Goal: Information Seeking & Learning: Learn about a topic

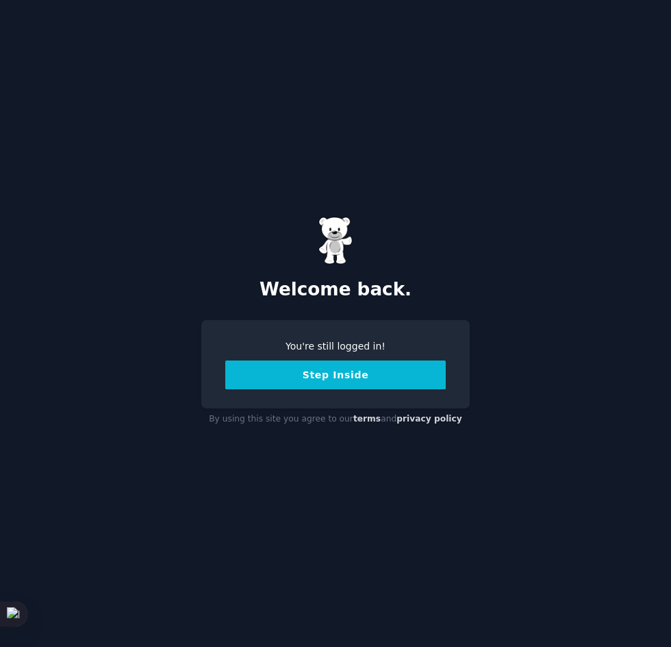
click at [365, 372] on button "Step Inside" at bounding box center [335, 374] width 221 height 29
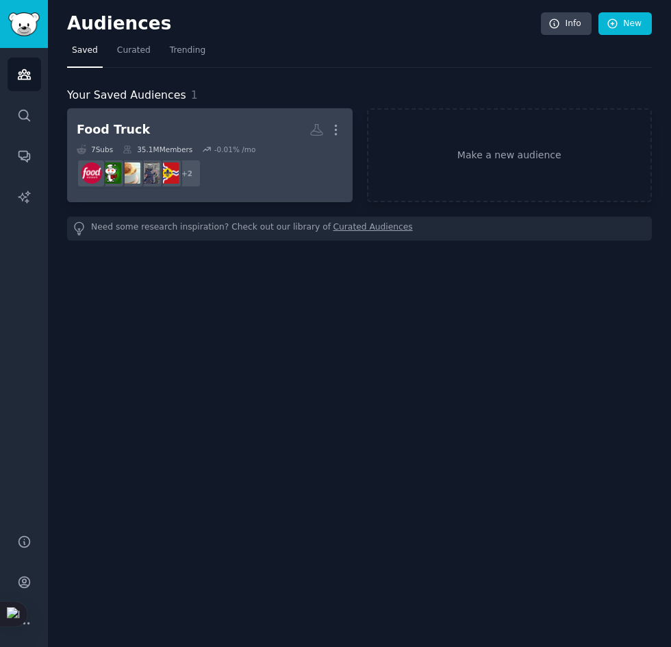
click at [241, 119] on h2 "Food Truck More" at bounding box center [210, 130] width 266 height 24
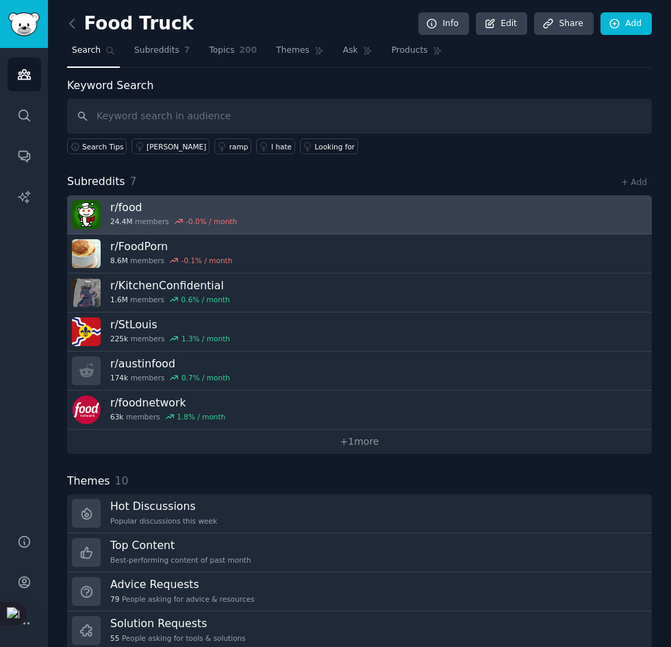
click at [247, 223] on link "r/ food 24.4M members -0.0 % / month" at bounding box center [359, 214] width 585 height 39
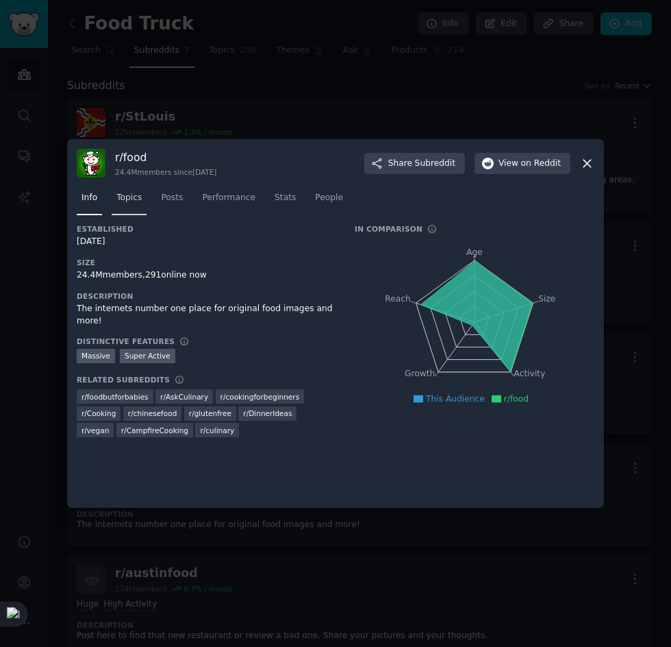
click at [132, 200] on span "Topics" at bounding box center [128, 198] width 25 height 12
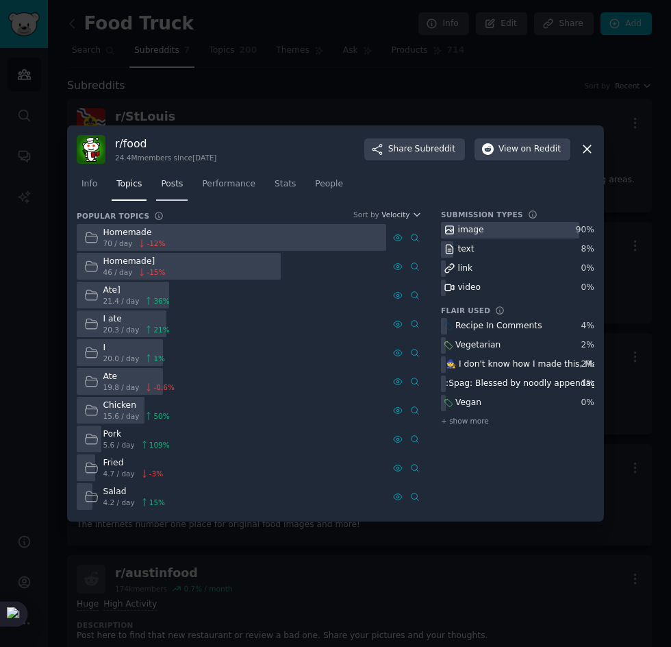
click at [170, 181] on span "Posts" at bounding box center [172, 184] width 22 height 12
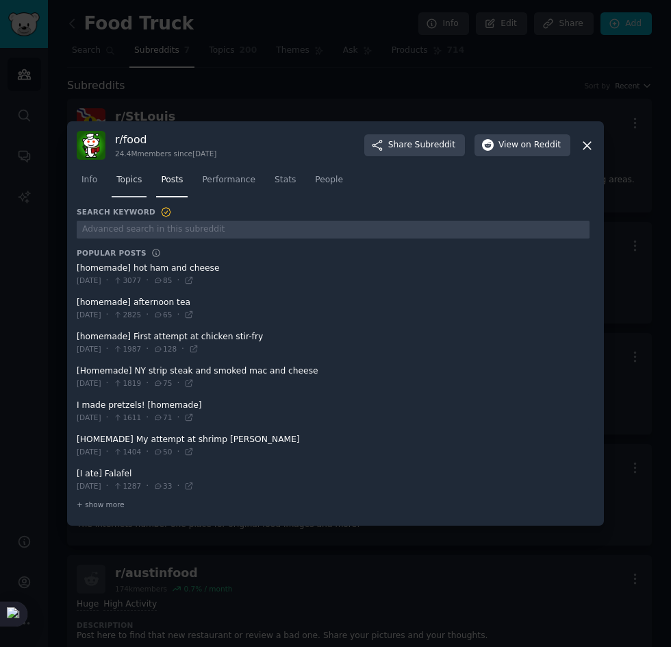
click at [137, 183] on span "Topics" at bounding box center [128, 180] width 25 height 12
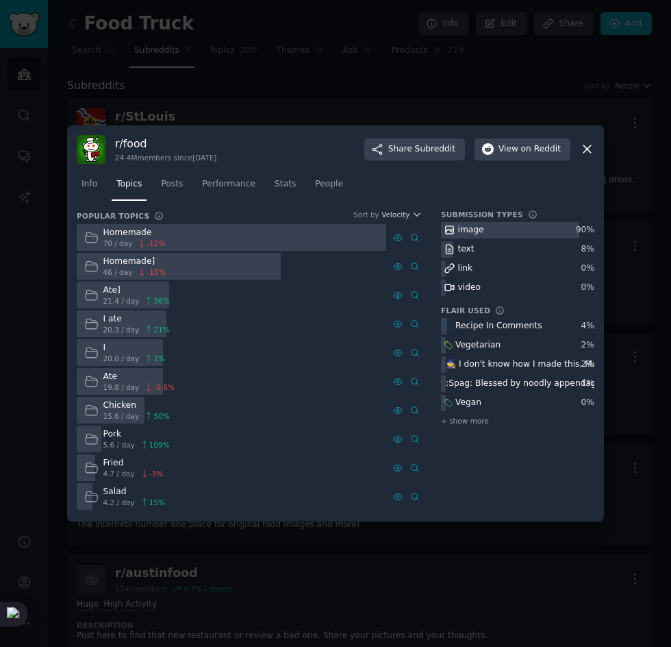
click at [217, 588] on div at bounding box center [335, 323] width 671 height 647
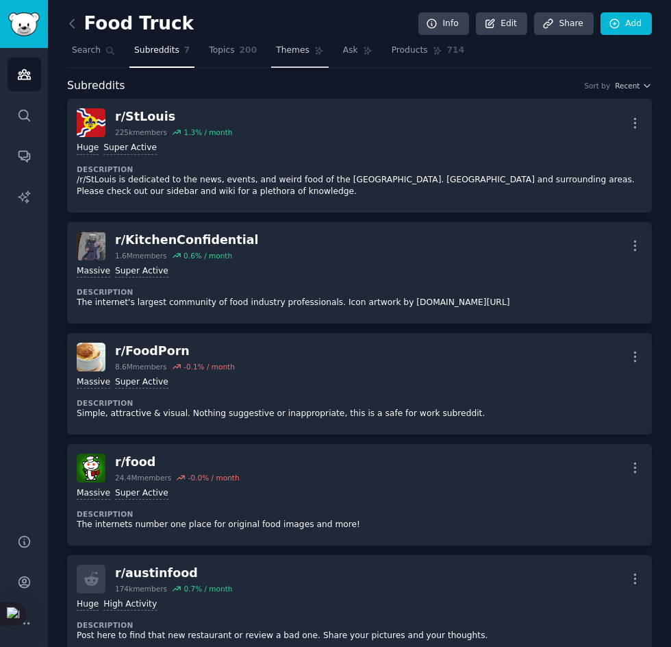
click at [271, 60] on link "Themes" at bounding box center [300, 54] width 58 height 28
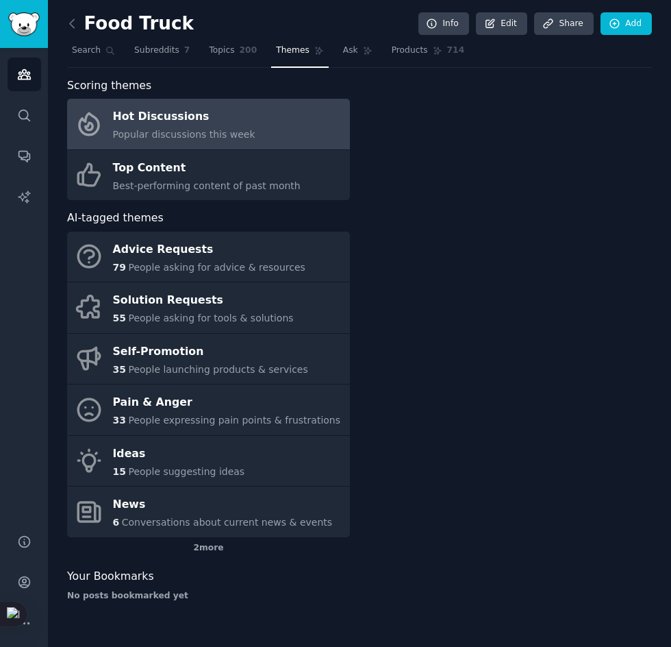
click at [167, 134] on span "Popular discussions this week" at bounding box center [184, 134] width 142 height 11
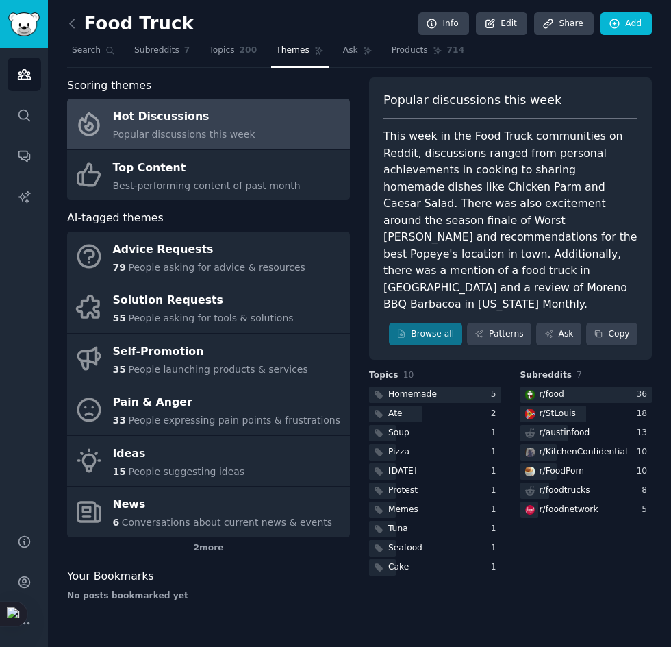
click at [511, 203] on div "This week in the Food Truck communities on Reddit, discussions ranged from pers…" at bounding box center [511, 220] width 254 height 185
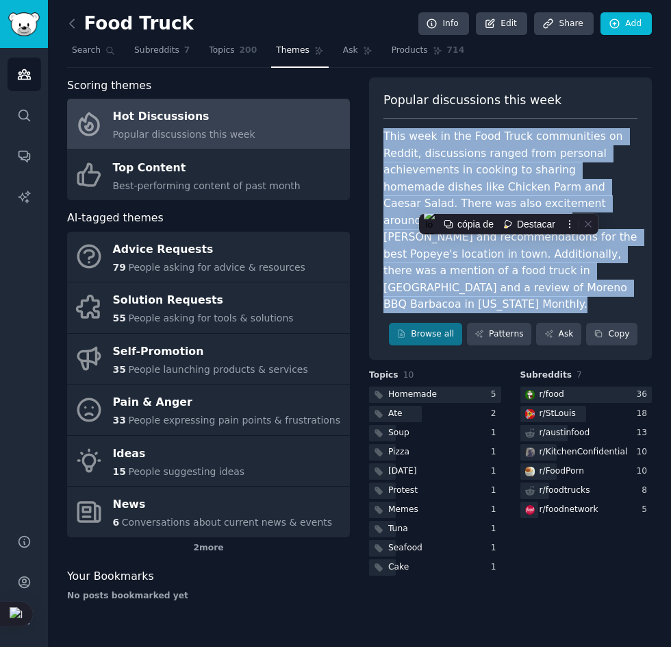
click at [511, 203] on div "This week in the Food Truck communities on Reddit, discussions ranged from pers…" at bounding box center [511, 220] width 254 height 185
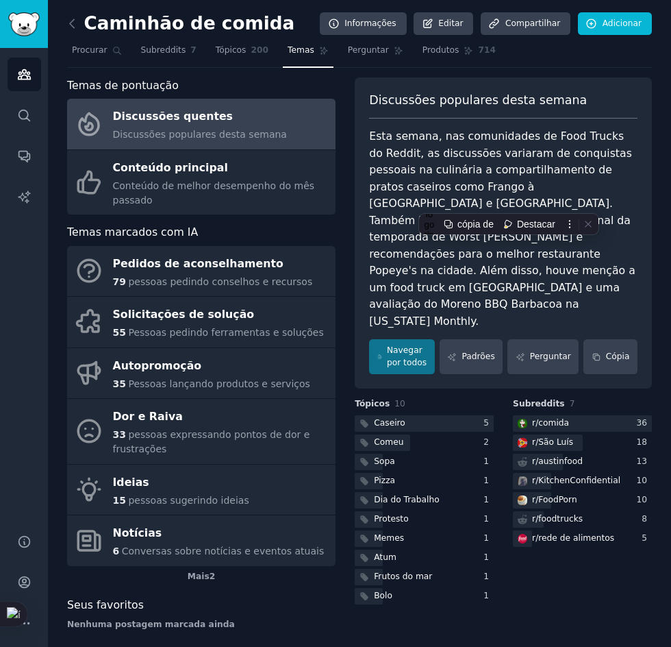
click at [601, 78] on div "Discussões populares desta semana Esta semana, nas comunidades de Food Trucks d…" at bounding box center [503, 233] width 297 height 312
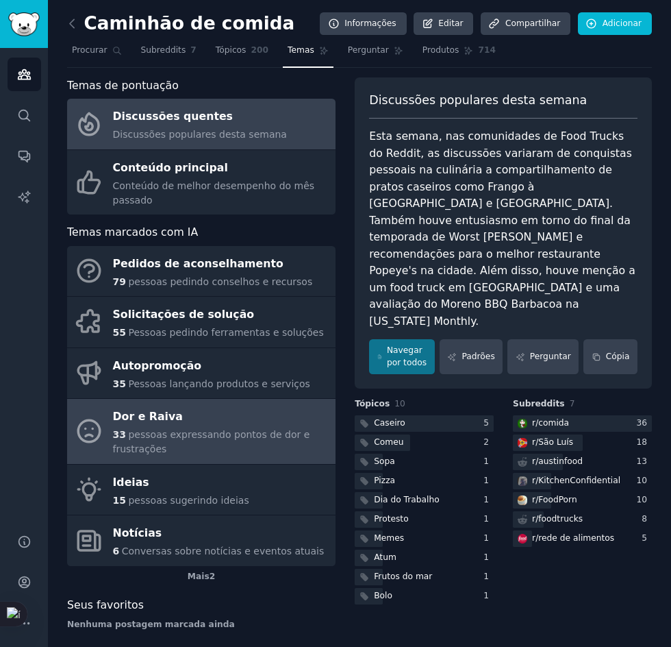
click at [188, 429] on font "pessoas expressando pontos de dor e frustrações" at bounding box center [211, 441] width 197 height 25
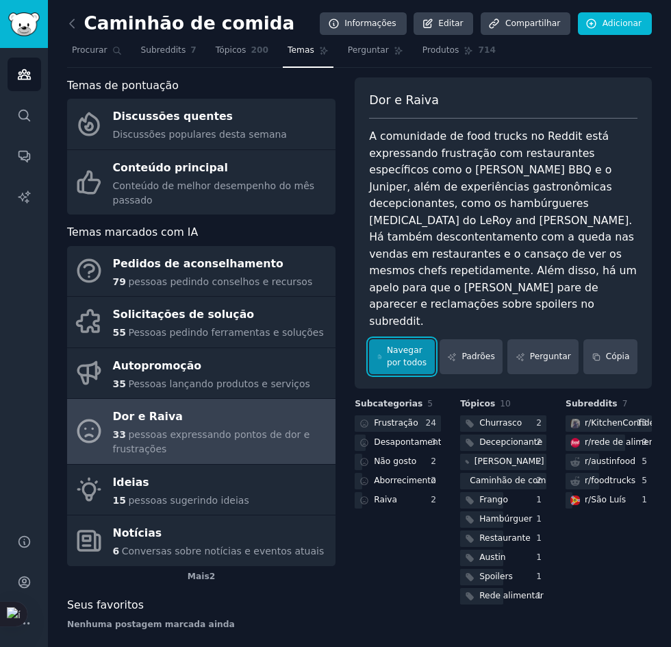
click at [421, 345] on font "Navegar por todos" at bounding box center [407, 357] width 40 height 24
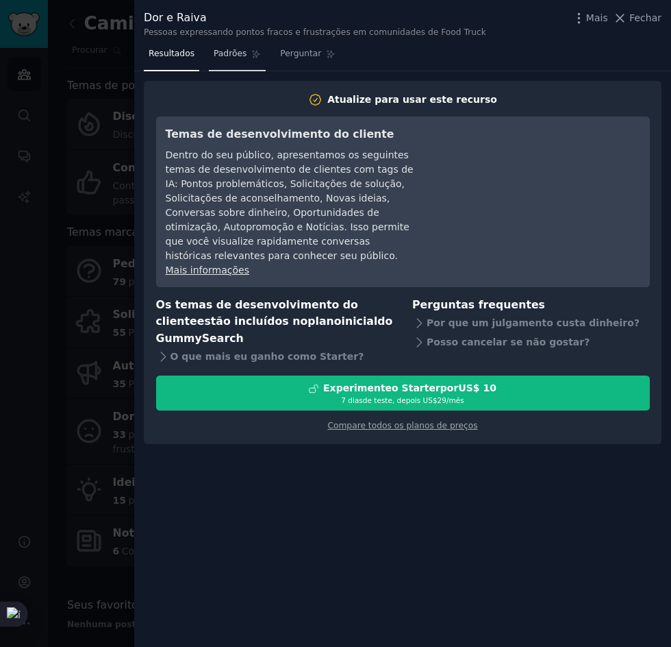
click at [228, 52] on font "Padrões" at bounding box center [230, 54] width 33 height 10
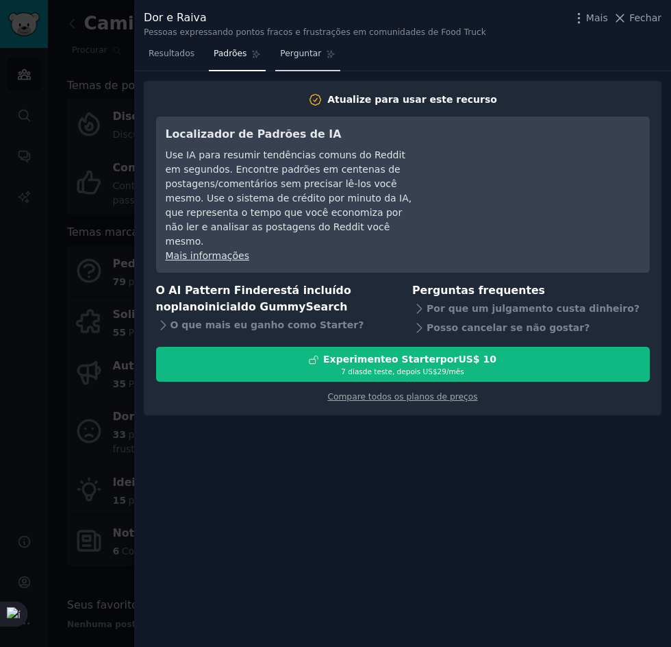
click at [297, 66] on link "Perguntar" at bounding box center [307, 57] width 65 height 28
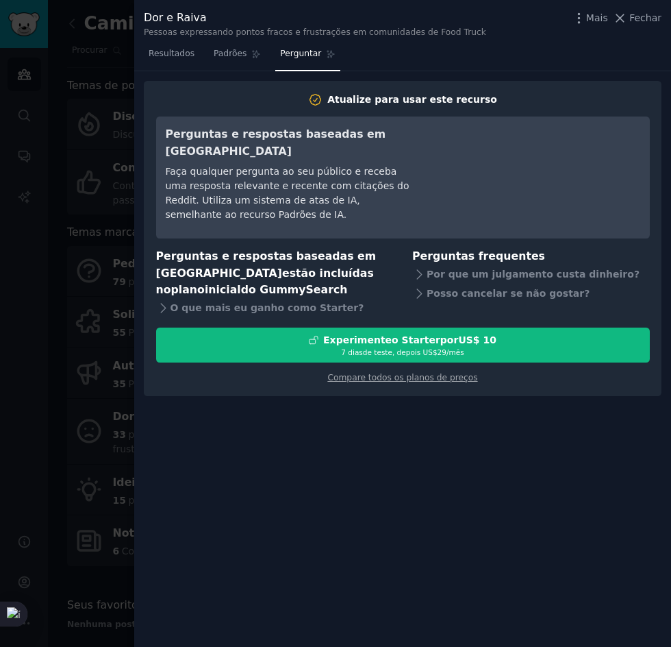
click at [124, 233] on div at bounding box center [335, 323] width 671 height 647
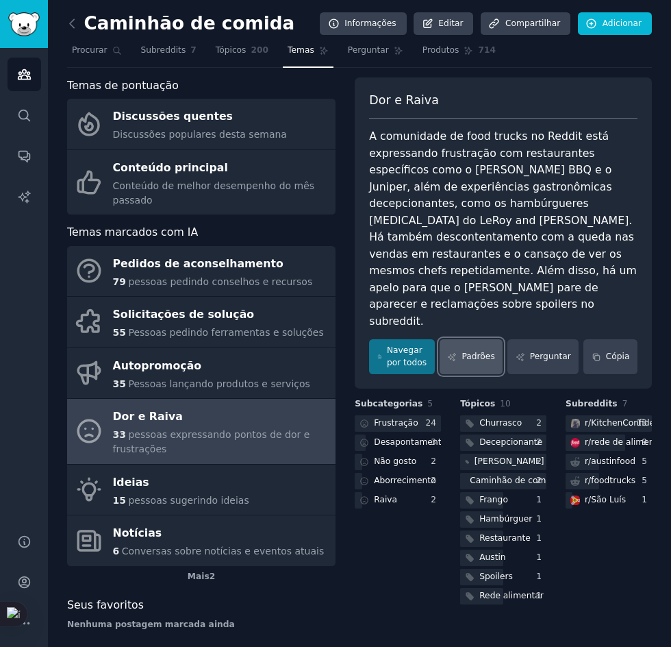
click at [496, 340] on link "Padrões" at bounding box center [471, 356] width 63 height 35
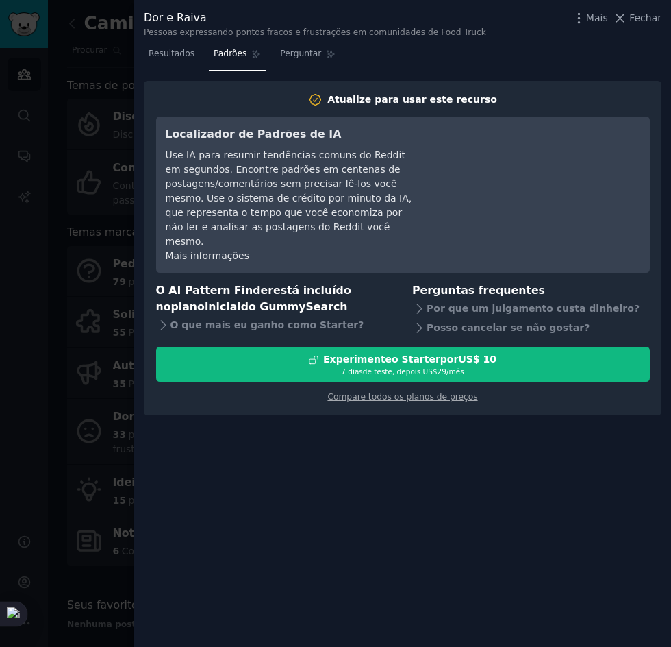
click at [66, 314] on div at bounding box center [335, 323] width 671 height 647
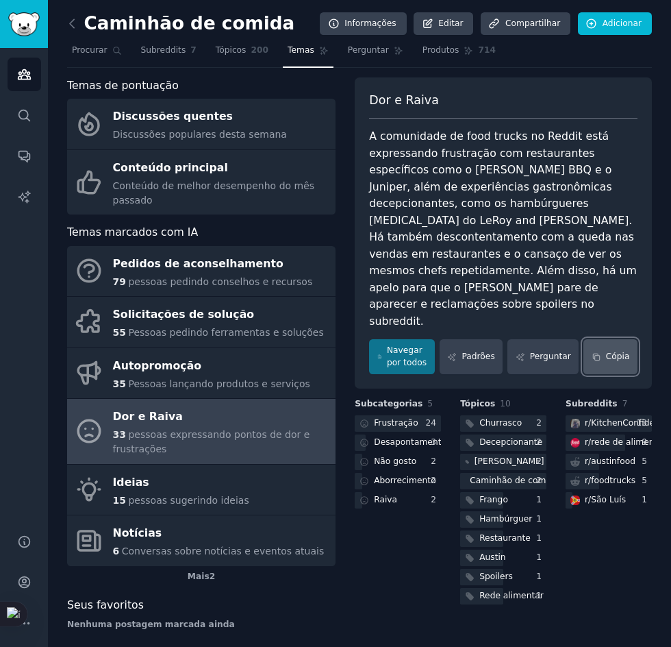
click at [599, 353] on icon at bounding box center [596, 356] width 6 height 6
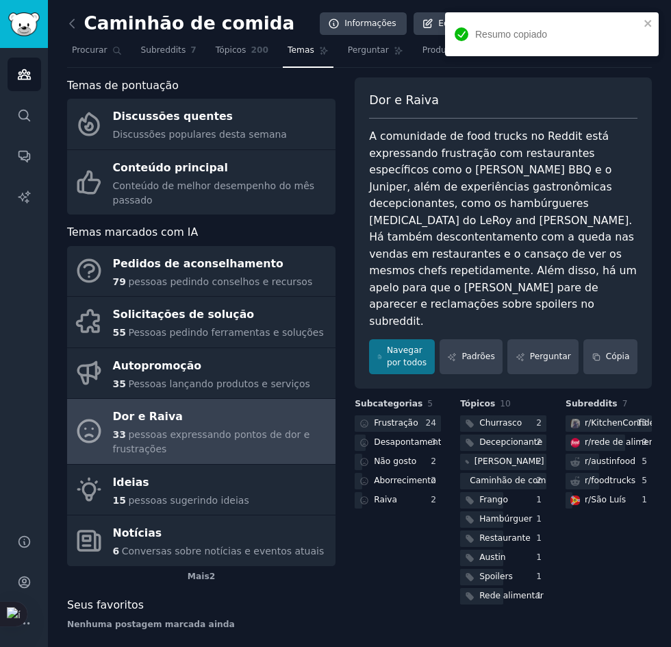
click at [484, 138] on font "A comunidade de food trucks no Reddit está expressando frustração com restauran…" at bounding box center [504, 228] width 271 height 198
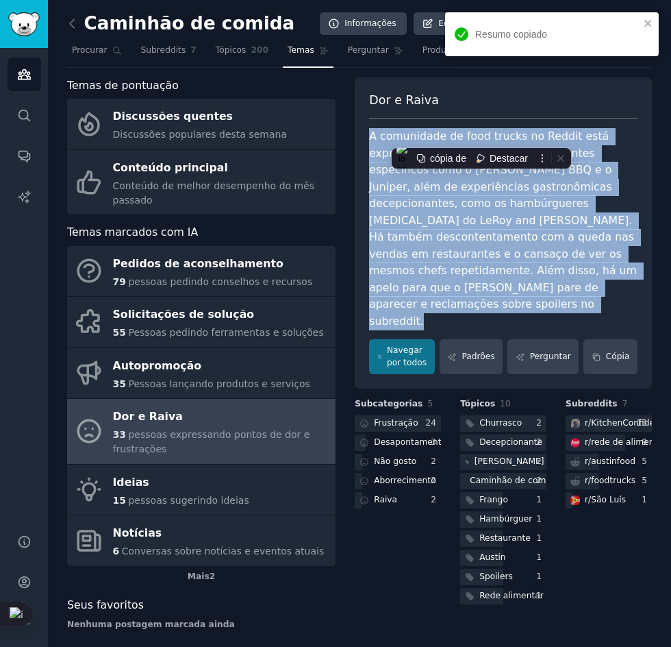
click at [484, 138] on font "A comunidade de food trucks no Reddit está expressando frustração com restauran…" at bounding box center [504, 228] width 271 height 198
copy div "A comunidade de food trucks no Reddit está expressando frustração com restauran…"
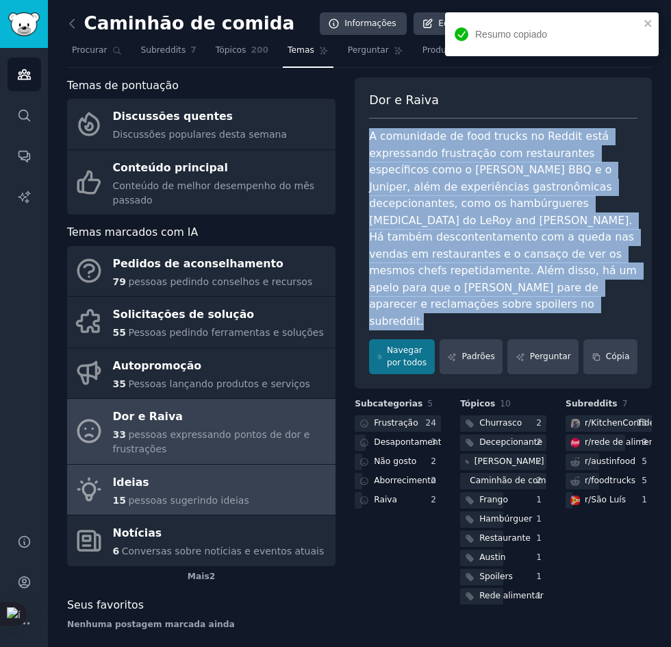
click at [202, 471] on div "Ideias" at bounding box center [181, 482] width 136 height 22
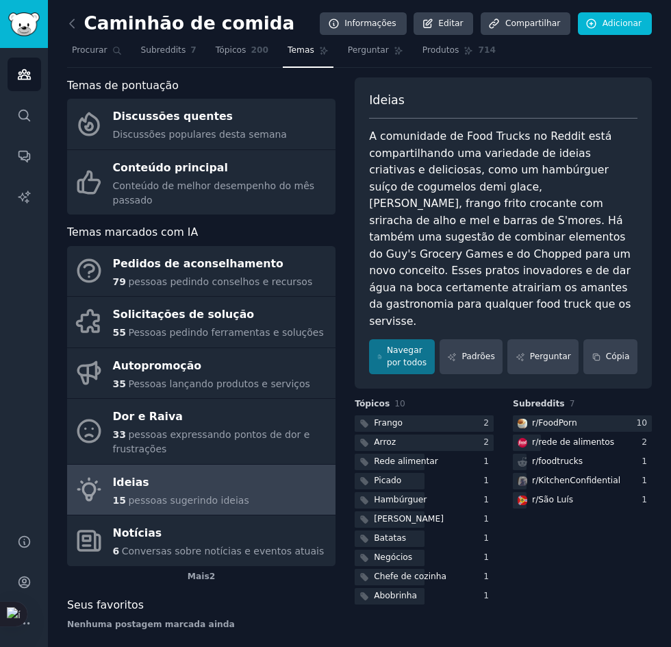
click at [544, 269] on font "A comunidade de Food Trucks no Reddit está compartilhando uma variedade de idei…" at bounding box center [501, 228] width 265 height 198
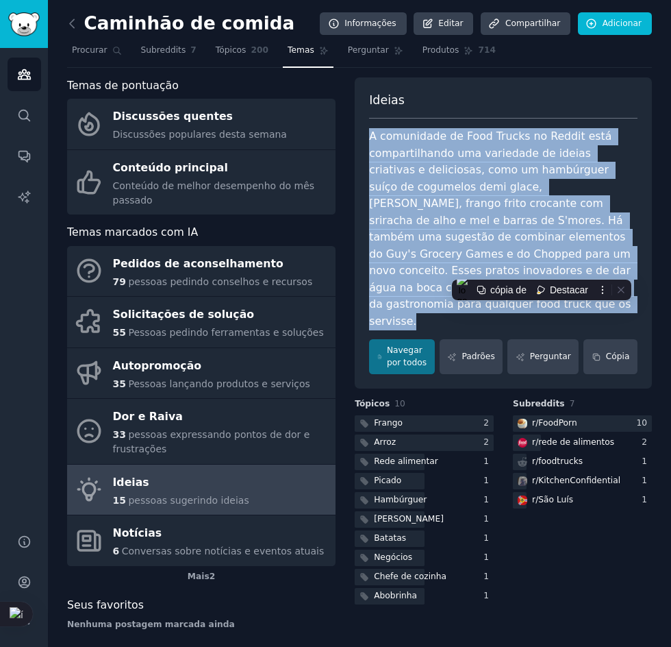
click at [544, 269] on font "A comunidade de Food Trucks no Reddit está compartilhando uma variedade de idei…" at bounding box center [501, 228] width 265 height 198
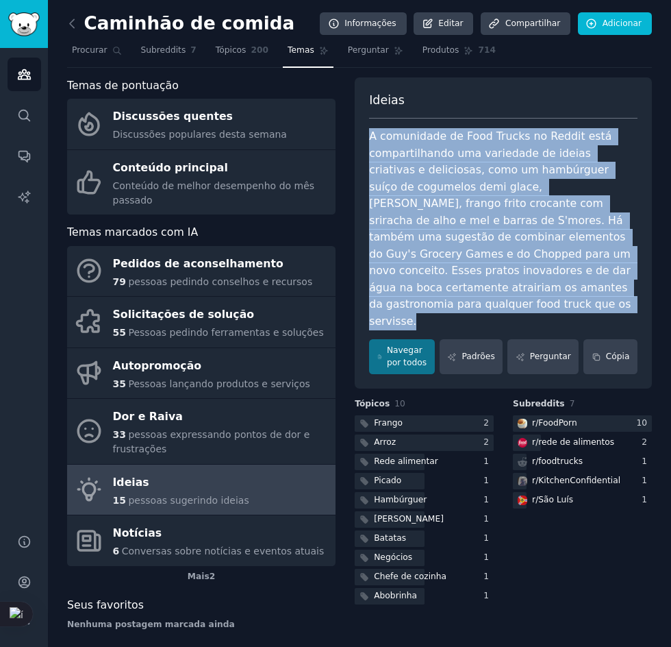
copy div "A comunidade de Food Trucks no Reddit está compartilhando uma variedade de idei…"
click at [21, 114] on icon "Barra lateral" at bounding box center [24, 115] width 14 height 14
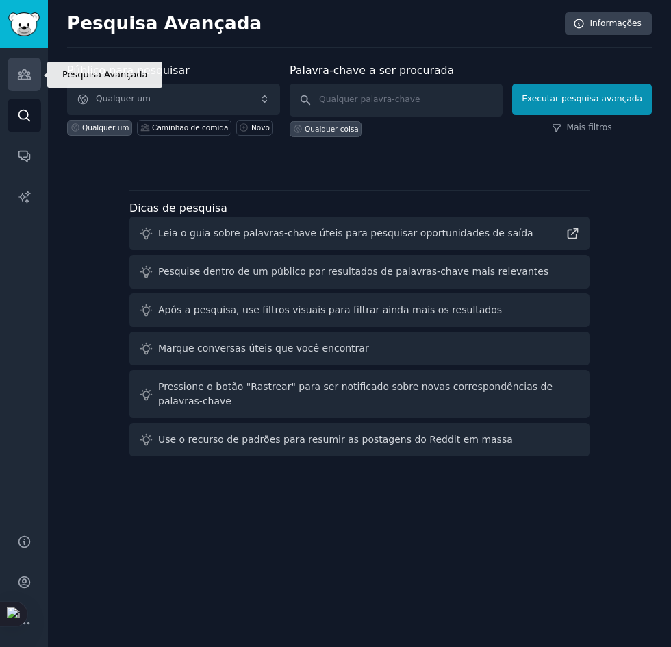
click at [34, 88] on link "Públicos" at bounding box center [25, 75] width 34 height 34
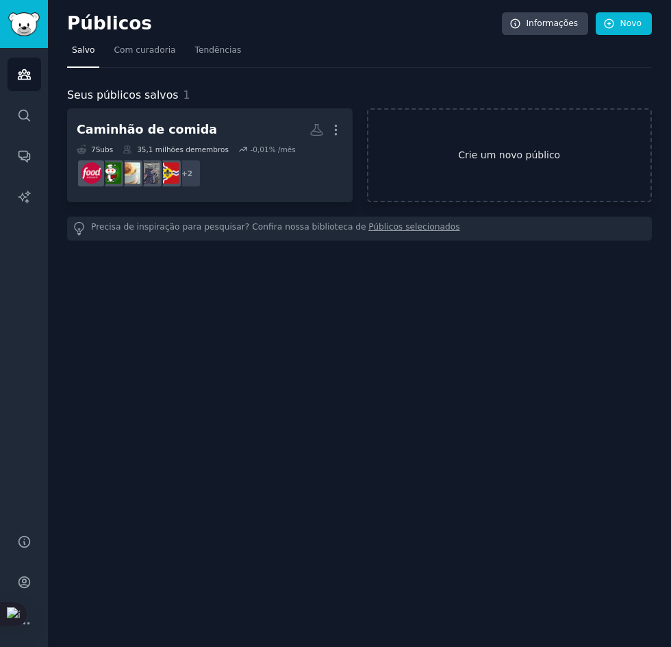
click at [542, 164] on link "Crie um novo público" at bounding box center [510, 155] width 286 height 94
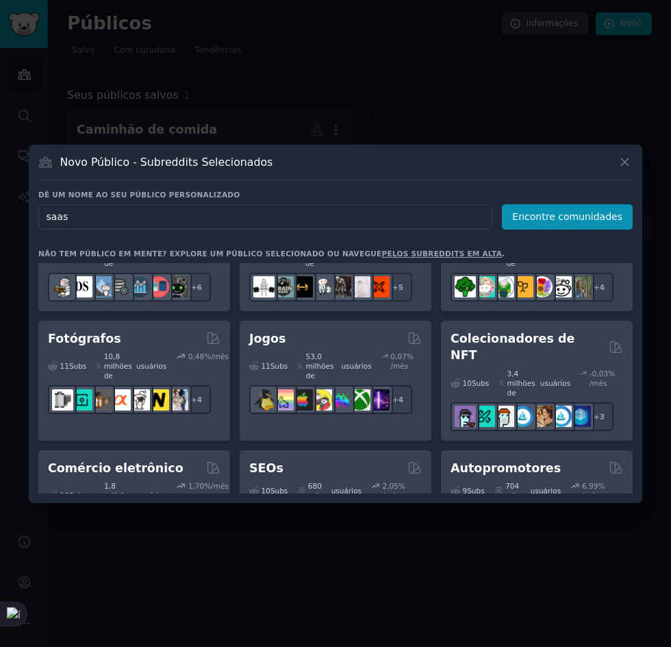
scroll to position [593, 0]
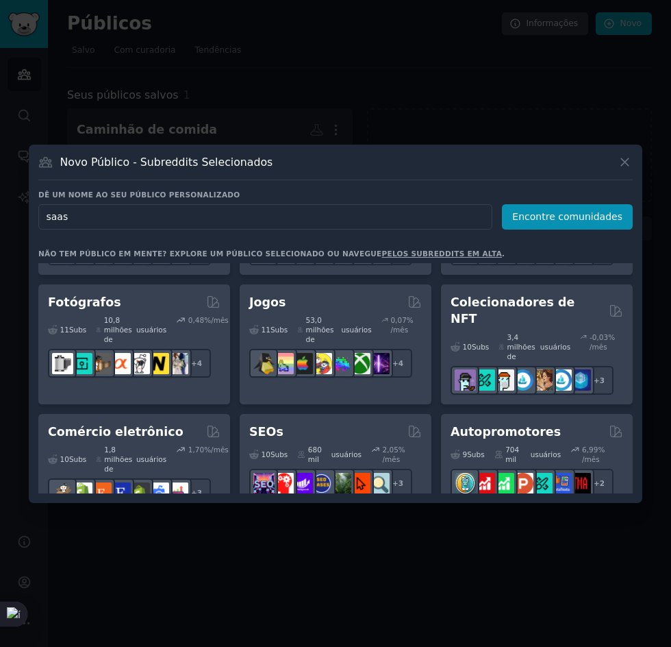
drag, startPoint x: 495, startPoint y: 424, endPoint x: 456, endPoint y: 430, distance: 39.5
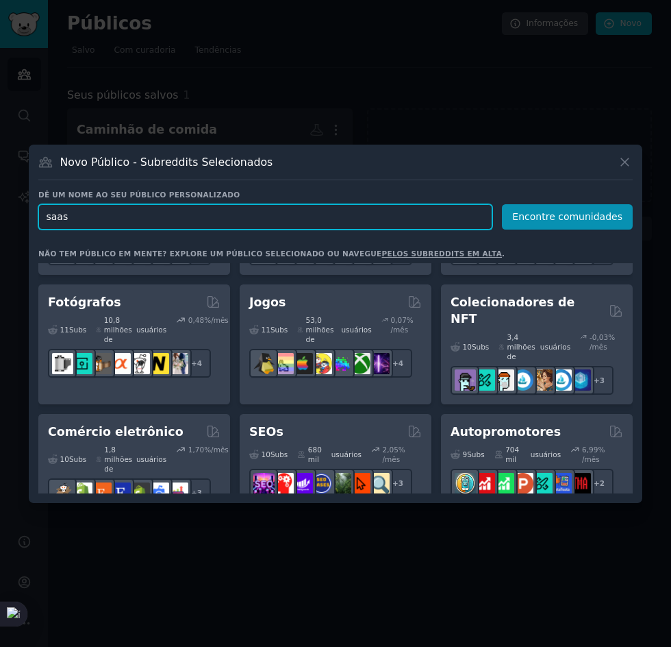
click at [57, 217] on input "saas" at bounding box center [265, 216] width 454 height 25
click at [259, 218] on input "Saas" at bounding box center [265, 216] width 454 height 25
type input "SaaS"
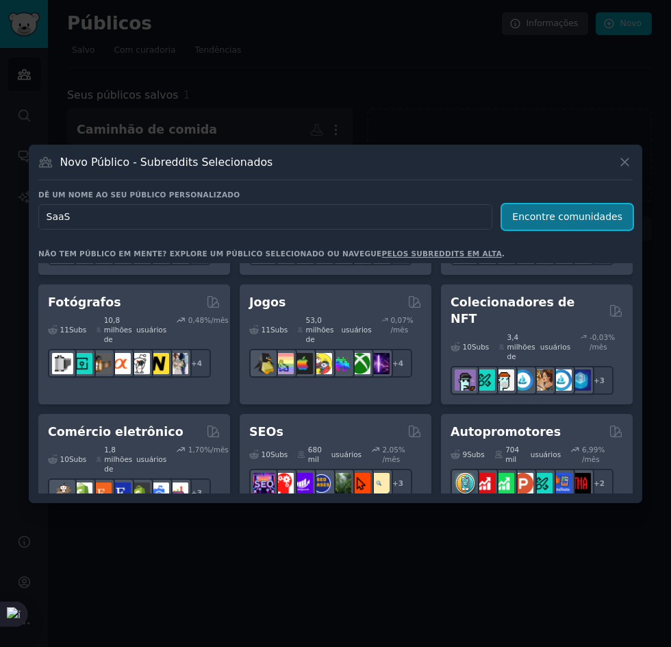
click at [562, 227] on button "Encontre comunidades" at bounding box center [567, 216] width 131 height 25
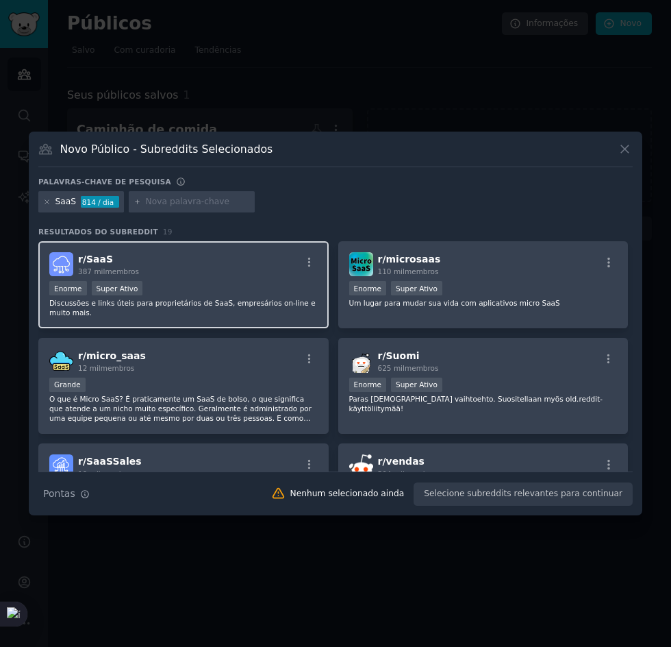
click at [180, 265] on div "r/ SaaS 387 mil membros" at bounding box center [183, 264] width 269 height 24
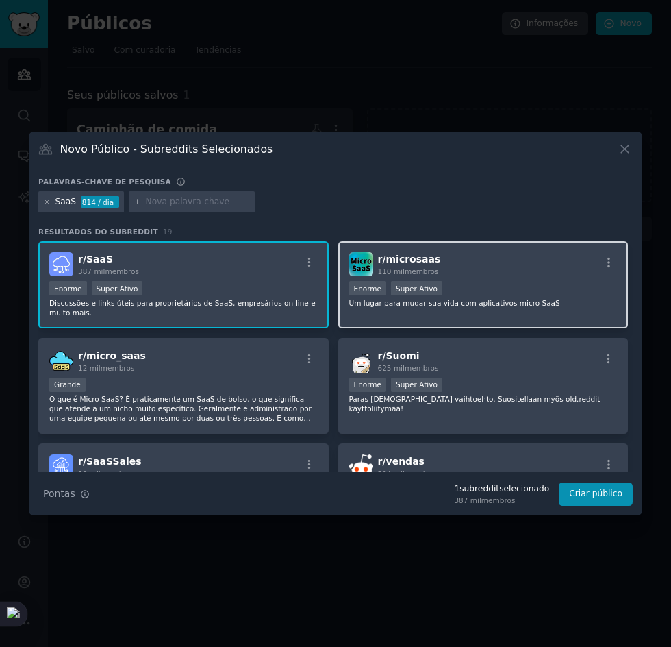
click at [512, 266] on div "r/ microsaas 110 mil membros" at bounding box center [483, 264] width 269 height 24
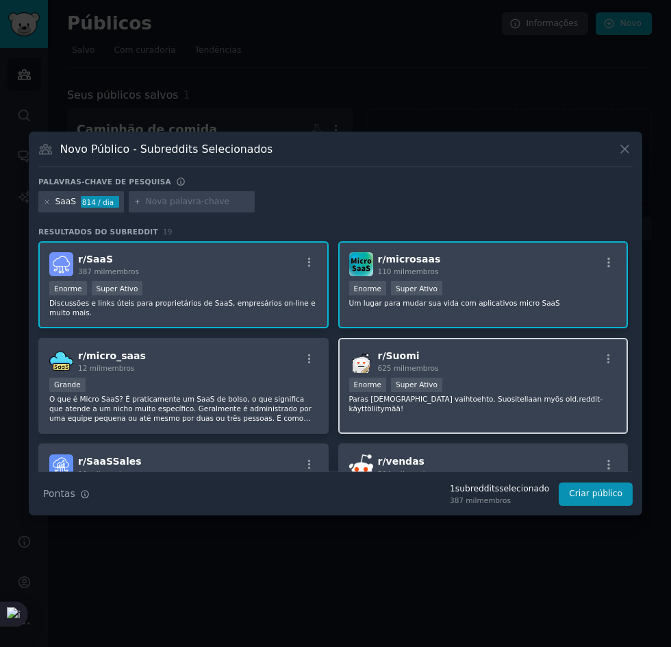
click at [501, 397] on font "Paras suomalainen vaihtoehto. Suositellaan myös old.reddit-käyttöliitymää!" at bounding box center [476, 404] width 254 height 18
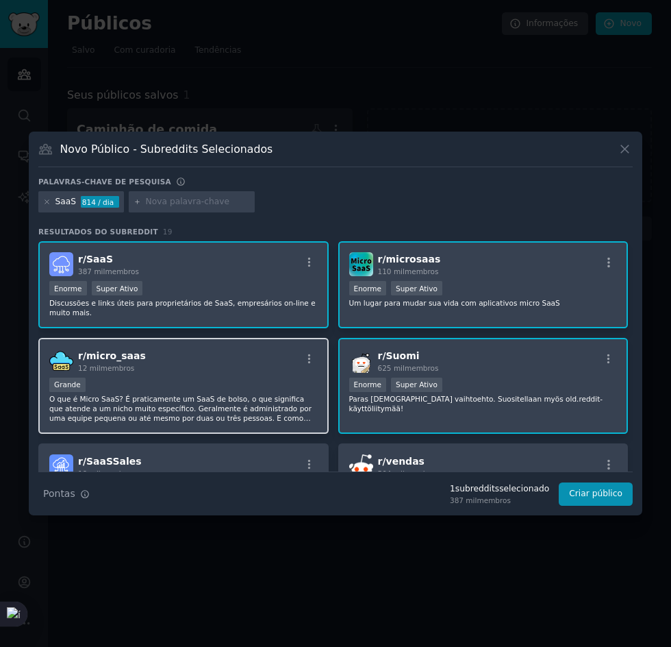
click at [222, 375] on div "r/ micro_saas 12 mil membros Grande O que é Micro SaaS? É praticamente um SaaS …" at bounding box center [183, 386] width 290 height 97
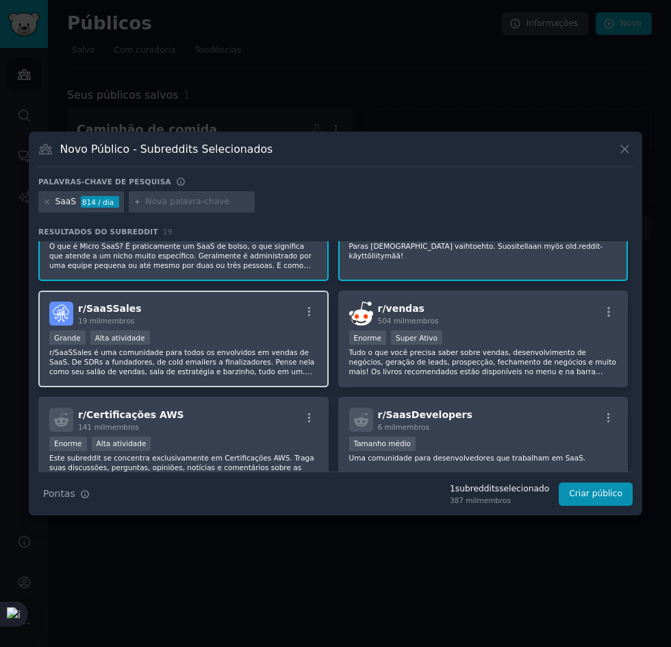
scroll to position [153, 0]
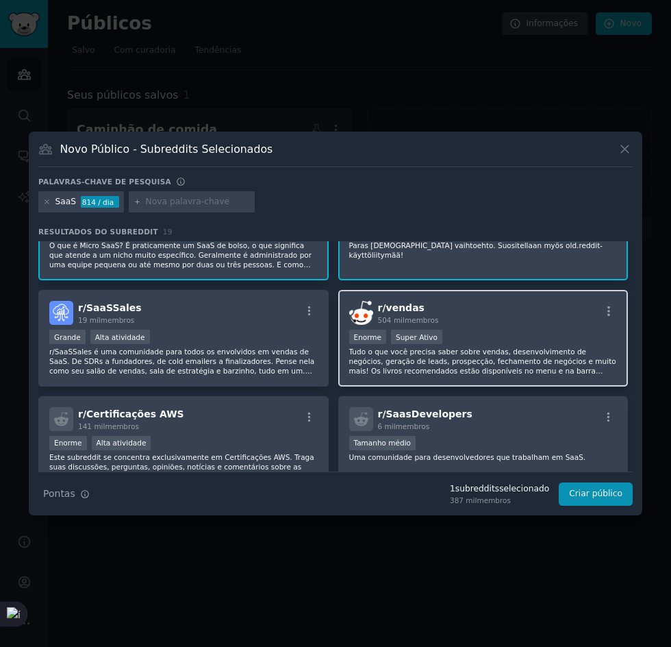
click at [499, 327] on div "r/ vendas 504 mil membros Enorme Super Ativo Tudo o que você precisa saber sobr…" at bounding box center [483, 338] width 290 height 97
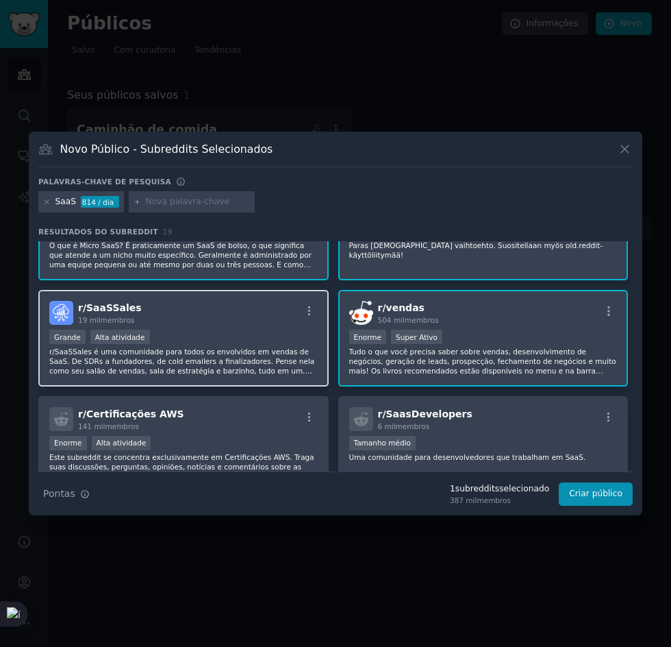
click at [275, 355] on font "r/SaaSSales é uma comunidade para todos os envolvidos em vendas de SaaS. De SDR…" at bounding box center [181, 384] width 265 height 75
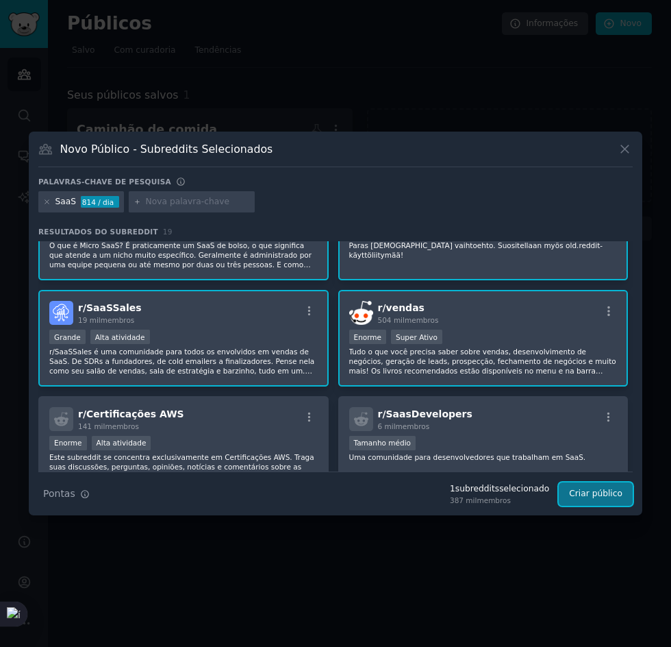
click at [599, 488] on font "Criar público" at bounding box center [595, 493] width 53 height 10
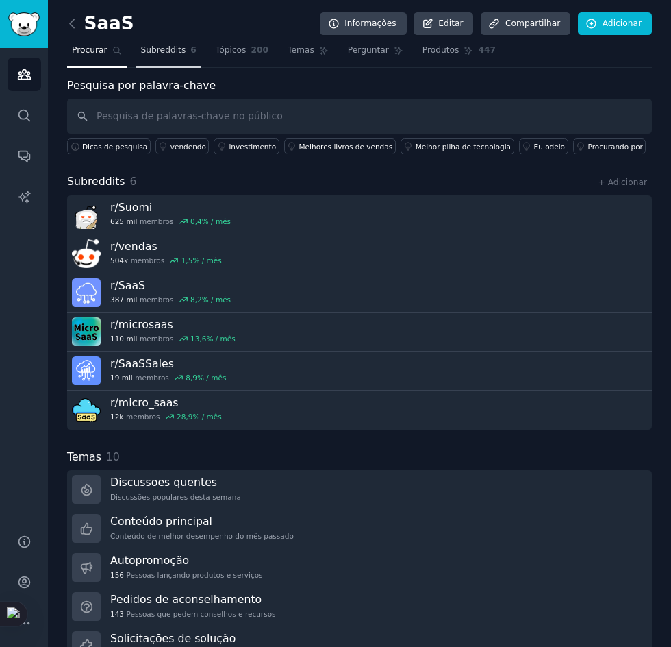
click at [164, 53] on font "Subreddits" at bounding box center [163, 50] width 45 height 10
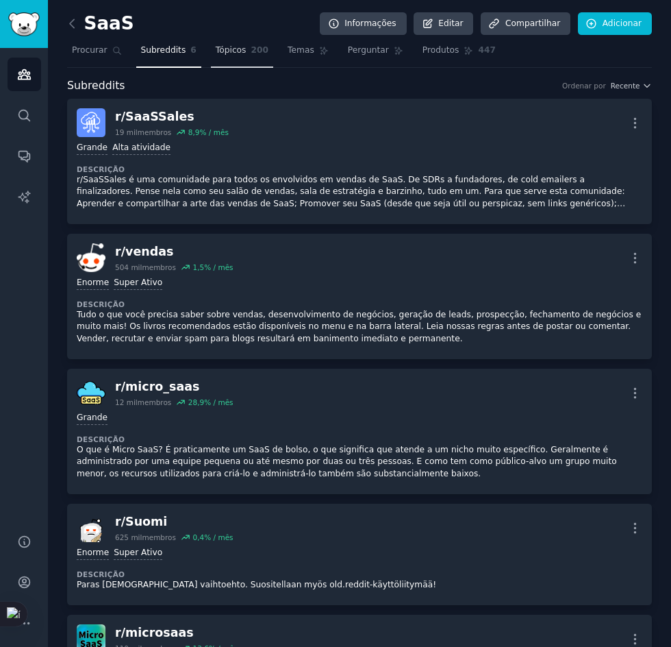
click at [212, 59] on link "Tópicos 200" at bounding box center [242, 54] width 62 height 28
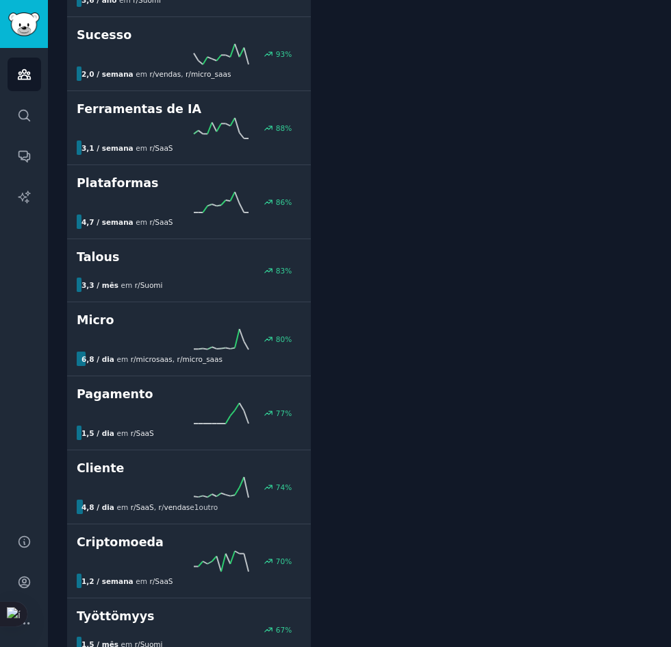
drag, startPoint x: 412, startPoint y: 506, endPoint x: 367, endPoint y: 537, distance: 54.2
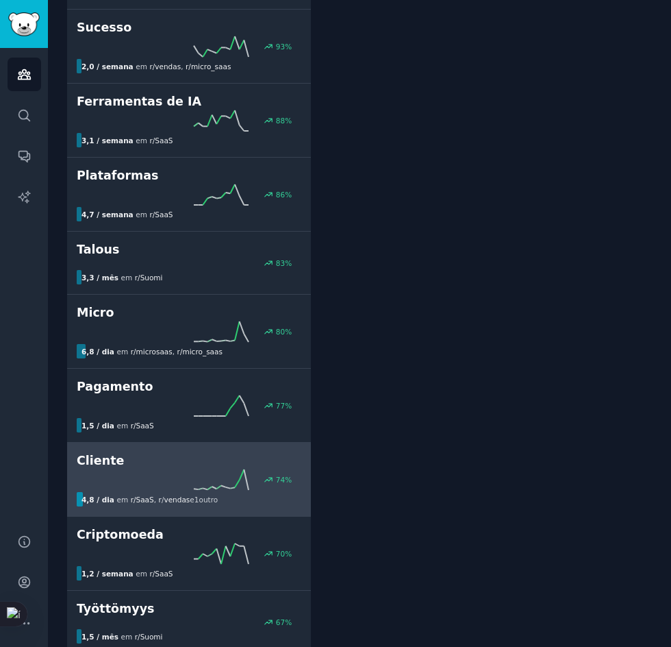
click at [263, 483] on div "74 %" at bounding box center [189, 479] width 225 height 21
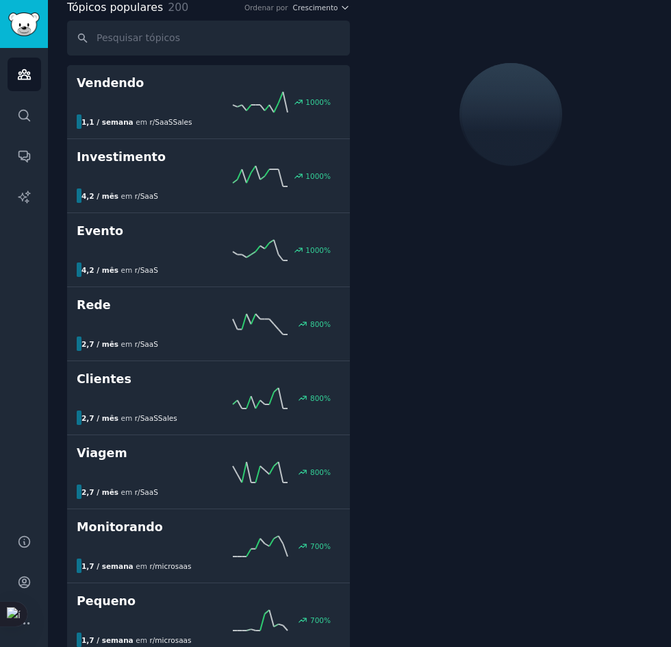
scroll to position [77, 0]
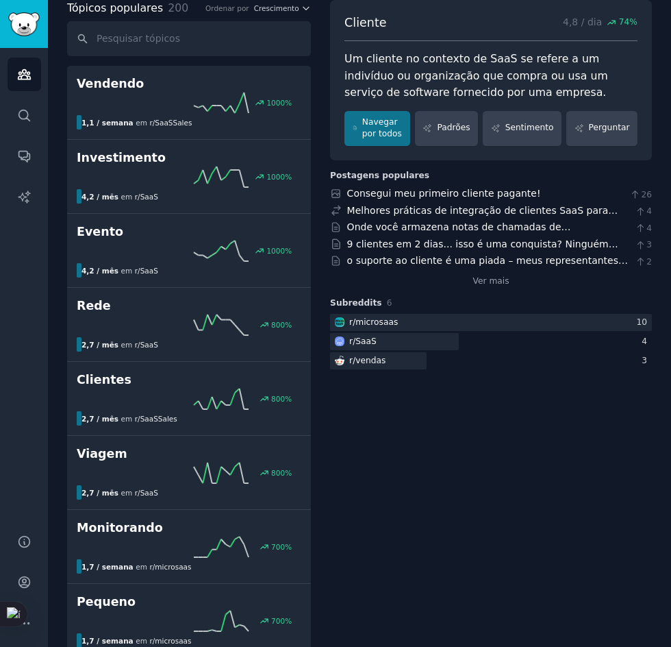
click at [488, 88] on font "Um cliente no contexto de SaaS se refere a um indivíduo ou organização que comp…" at bounding box center [478, 75] width 267 height 47
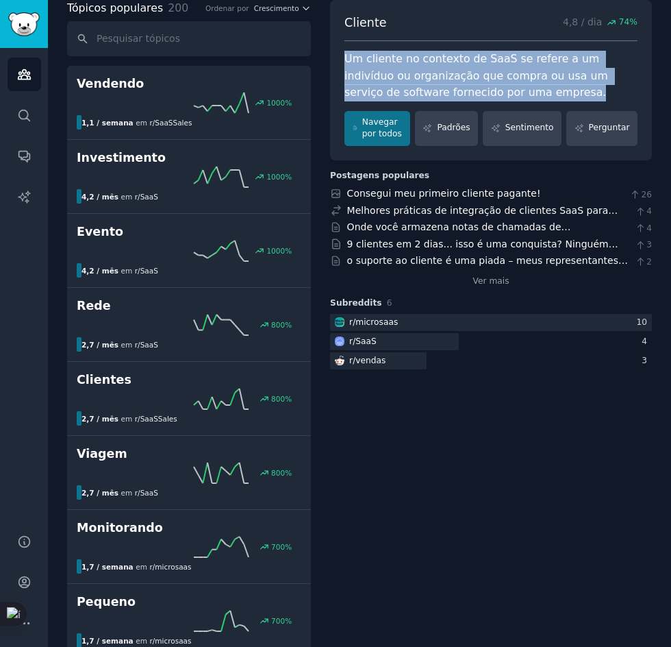
click at [488, 88] on font "Um cliente no contexto de SaaS se refere a um indivíduo ou organização que comp…" at bounding box center [478, 75] width 267 height 47
copy div "Um cliente no contexto de SaaS se refere a um indivíduo ou organização que comp…"
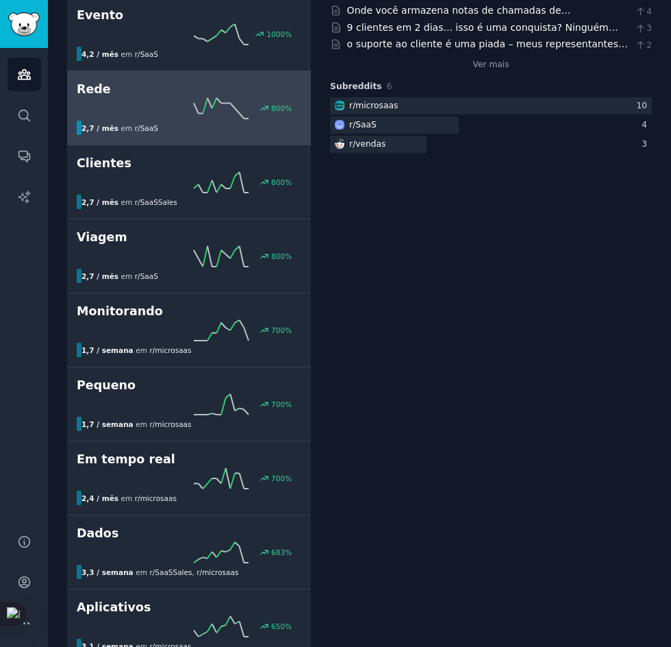
scroll to position [0, 0]
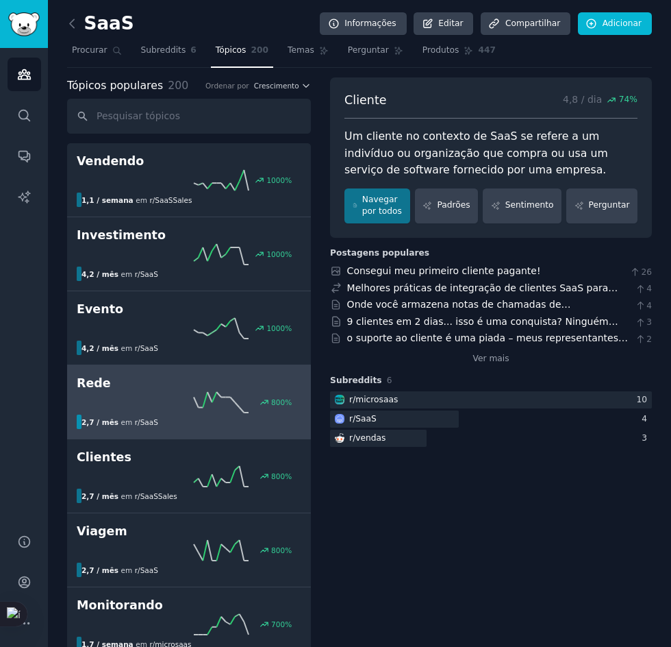
drag, startPoint x: 324, startPoint y: 540, endPoint x: 303, endPoint y: 412, distance: 129.1
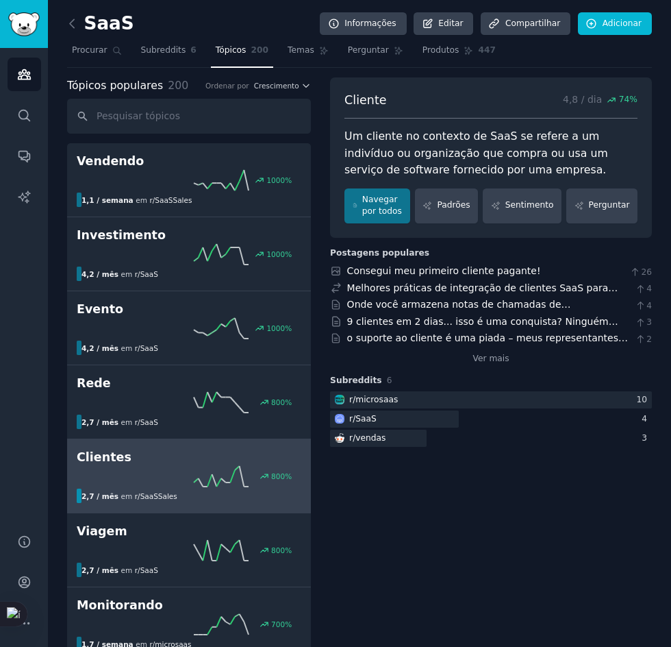
click at [258, 503] on link "Clientes 800 % 2,7 / mês em r/ SaaSSales Aumento de 800% nas menções recentemen…" at bounding box center [189, 476] width 244 height 74
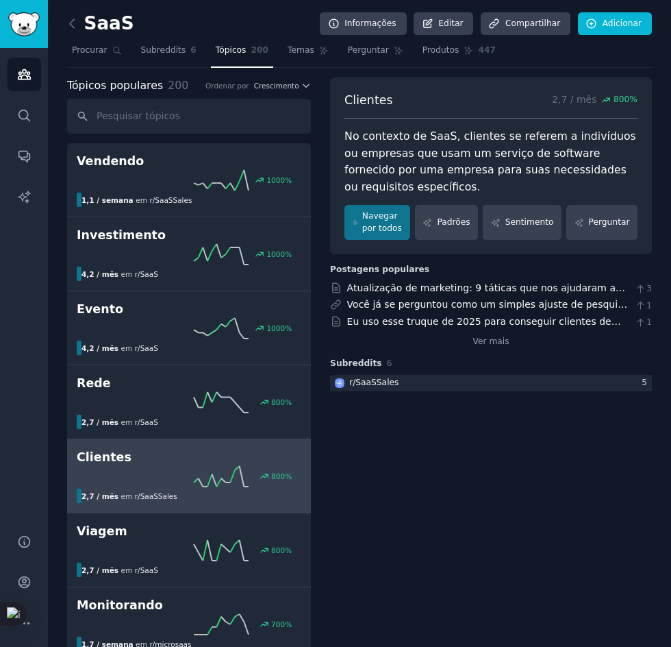
click at [521, 162] on div "No contexto de SaaS, clientes se referem a indivíduos ou empresas que usam um s…" at bounding box center [491, 161] width 293 height 67
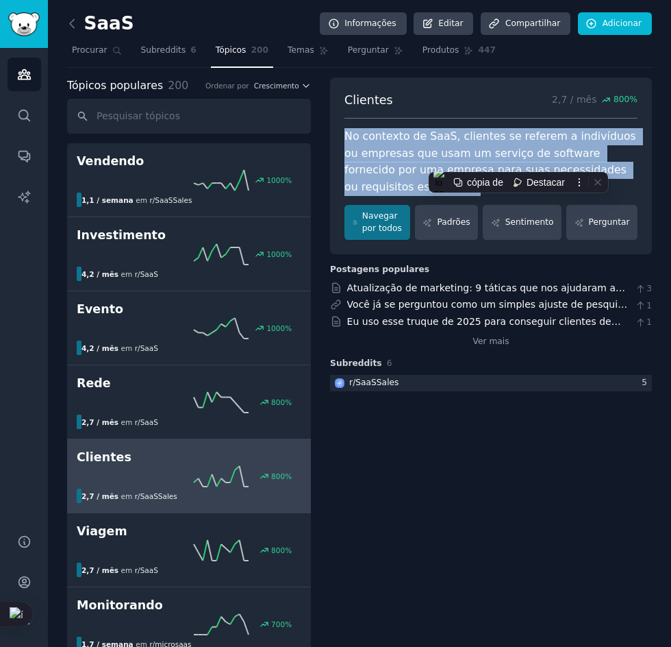
click at [521, 162] on div "No contexto de SaaS, clientes se referem a indivíduos ou empresas que usam um s…" at bounding box center [491, 161] width 293 height 67
copy div "No contexto de SaaS, clientes se referem a indivíduos ou empresas que usam um s…"
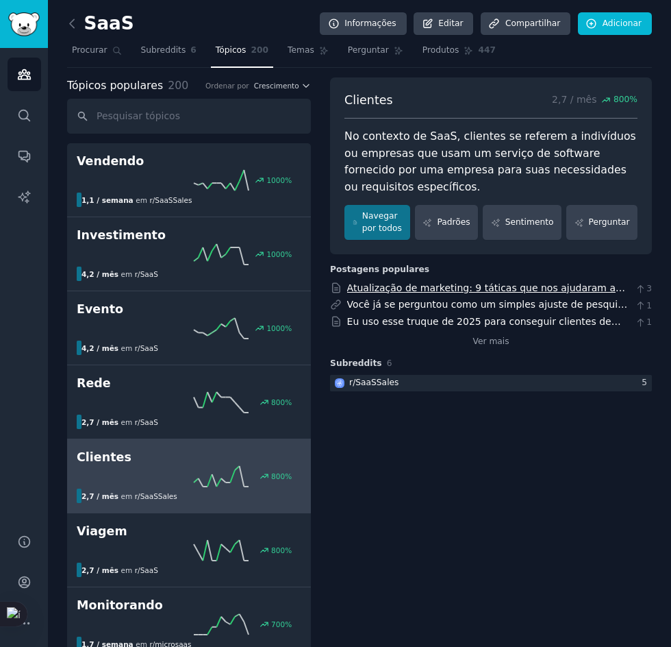
drag, startPoint x: 386, startPoint y: 509, endPoint x: 386, endPoint y: 297, distance: 211.7
click at [163, 122] on input "text" at bounding box center [189, 116] width 244 height 35
type input "V"
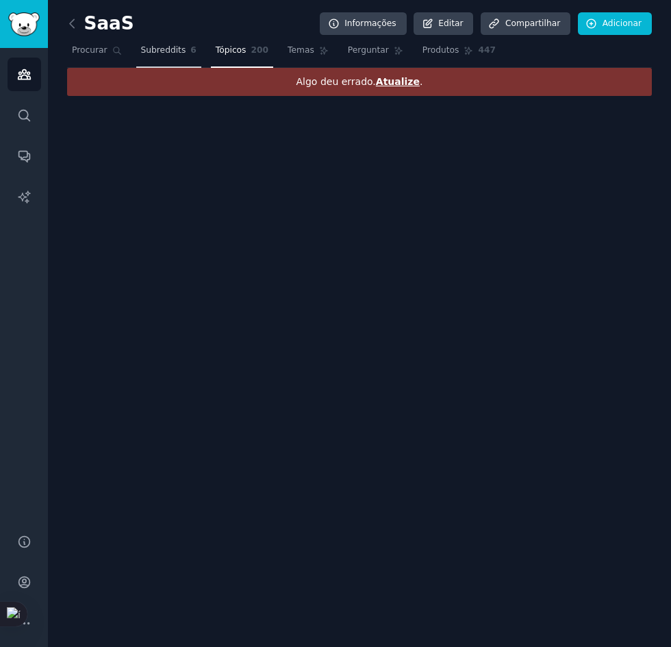
click at [160, 41] on link "Subreddits 6" at bounding box center [168, 54] width 65 height 28
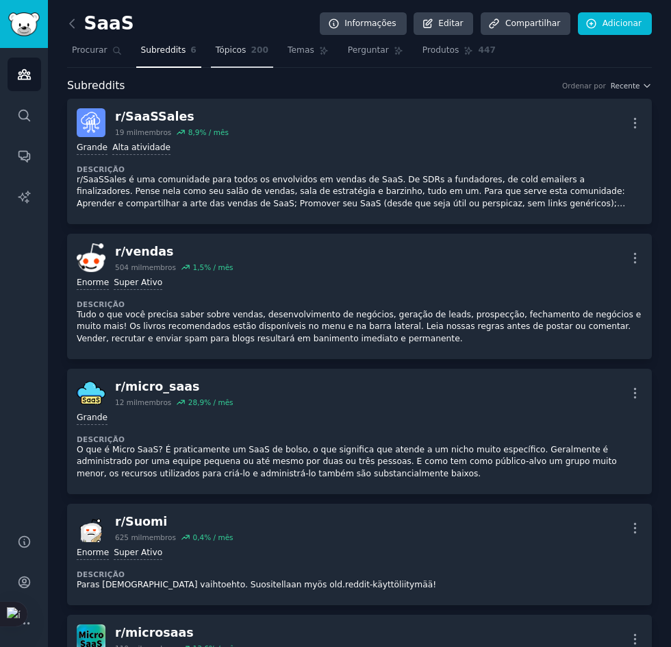
click at [226, 43] on link "Tópicos 200" at bounding box center [242, 54] width 62 height 28
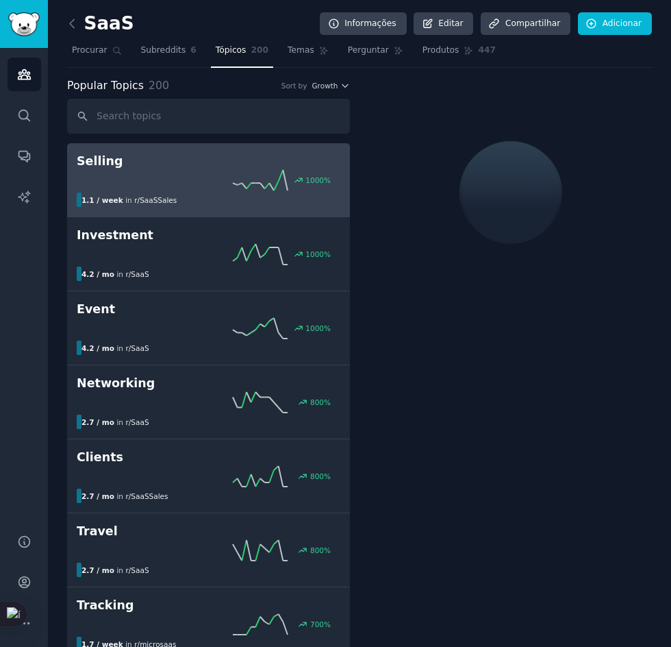
click at [174, 121] on input "text" at bounding box center [208, 116] width 283 height 35
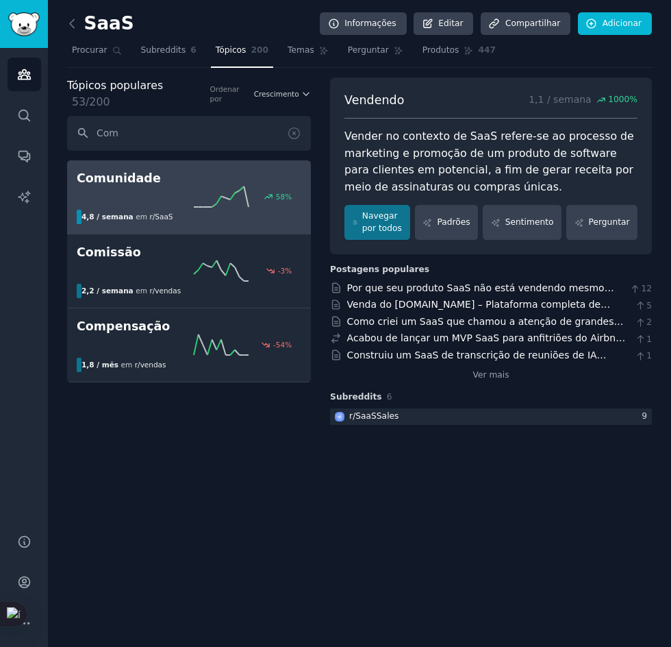
type input "Com"
click at [141, 186] on div "58 %" at bounding box center [189, 196] width 225 height 21
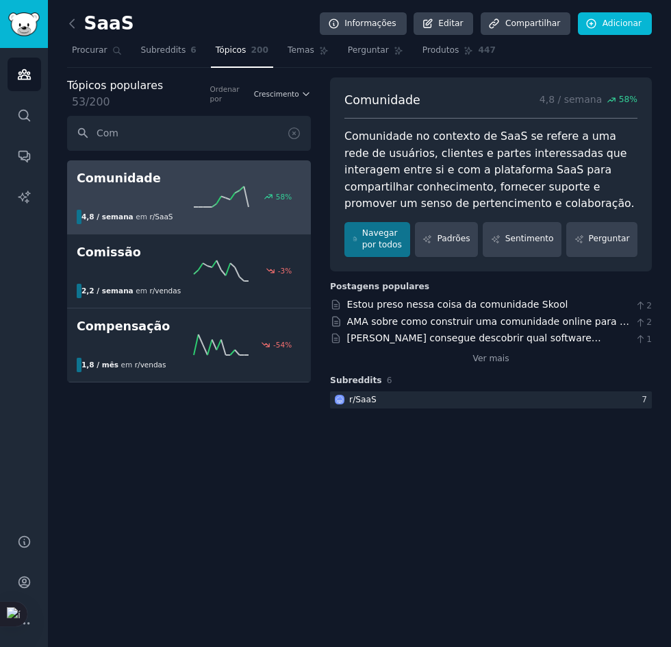
click at [464, 160] on font "Comunidade no contexto de SaaS se refere a uma rede de usuários, clientes e par…" at bounding box center [490, 169] width 290 height 80
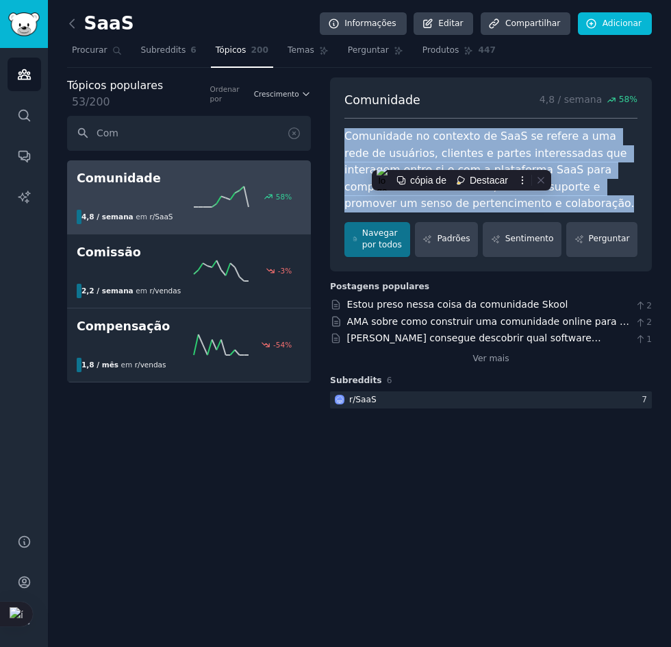
click at [464, 160] on font "Comunidade no contexto de SaaS se refere a uma rede de usuários, clientes e par…" at bounding box center [490, 169] width 290 height 80
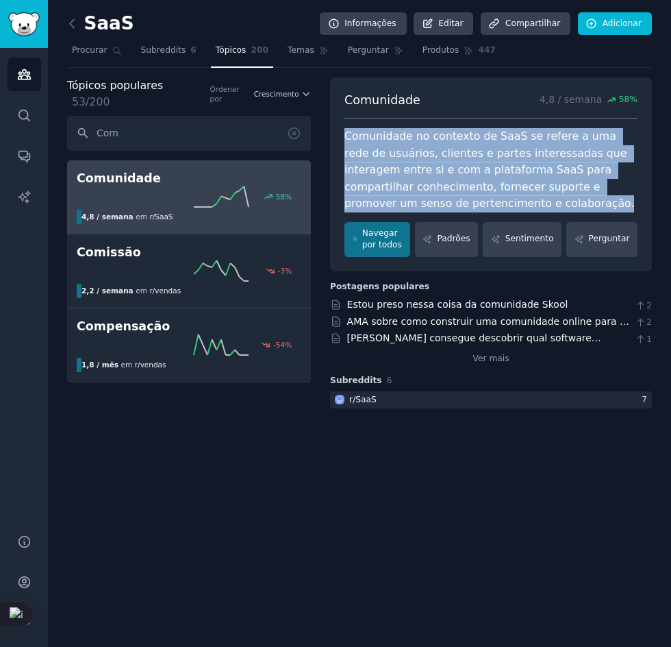
copy div "Comunidade no contexto de SaaS se refere a uma rede de usuários, clientes e par…"
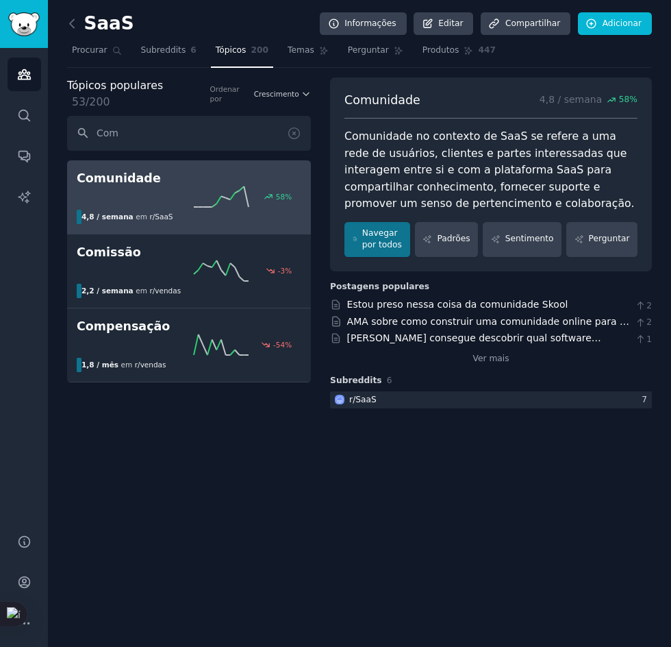
drag, startPoint x: 311, startPoint y: 120, endPoint x: 310, endPoint y: 113, distance: 6.9
click at [301, 126] on icon at bounding box center [294, 133] width 14 height 14
click at [310, 113] on div "SaaS Informações Editar Compartilhar Adicionar Procurar Subreddits 6 Tópicos 20…" at bounding box center [359, 323] width 623 height 647
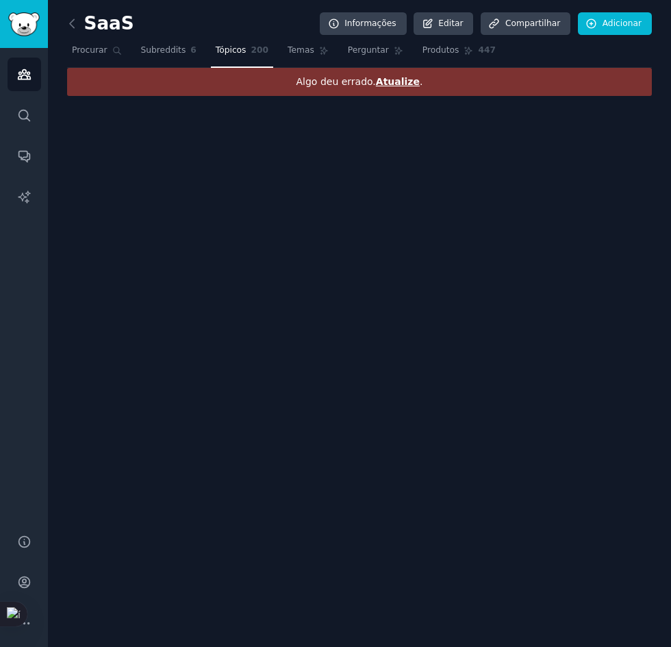
click at [195, 48] on nav "Procurar Subreddits 6 Tópicos 200 Temas Perguntar Produtos 447" at bounding box center [359, 54] width 585 height 28
click at [175, 48] on font "Subreddits" at bounding box center [163, 50] width 45 height 10
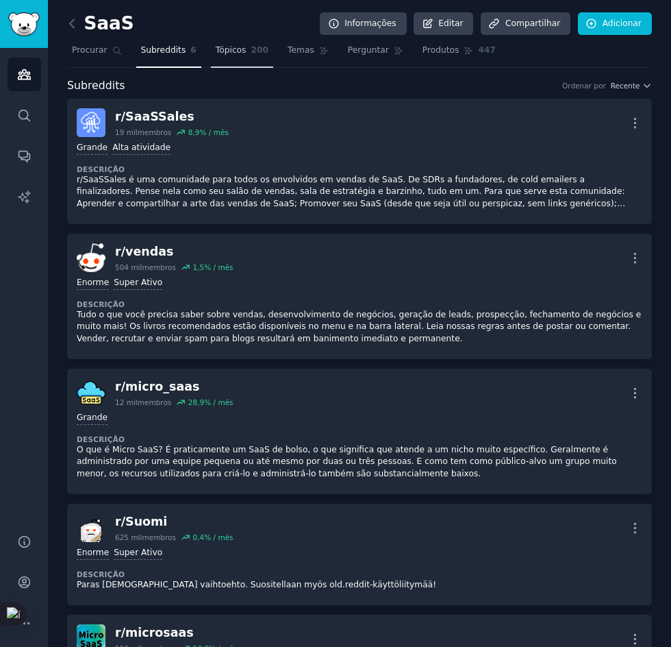
click at [220, 48] on font "Tópicos" at bounding box center [231, 50] width 31 height 10
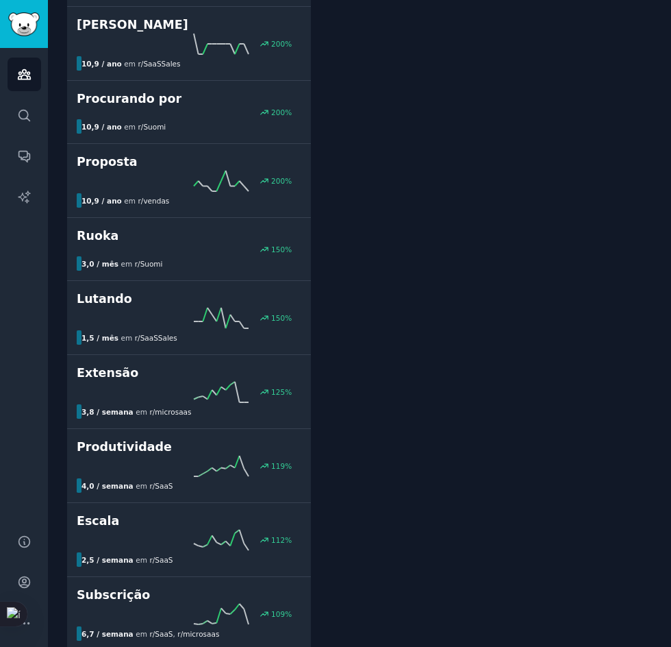
drag, startPoint x: 416, startPoint y: 520, endPoint x: 402, endPoint y: 545, distance: 29.1
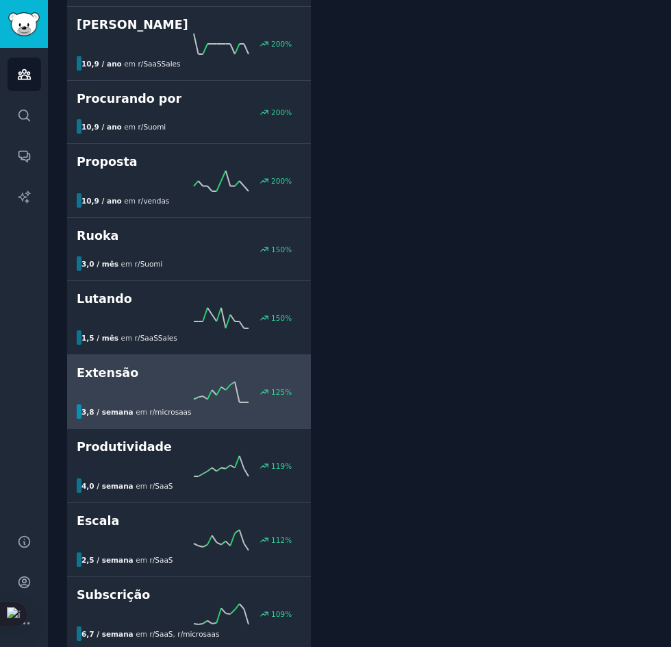
scroll to position [2030, 0]
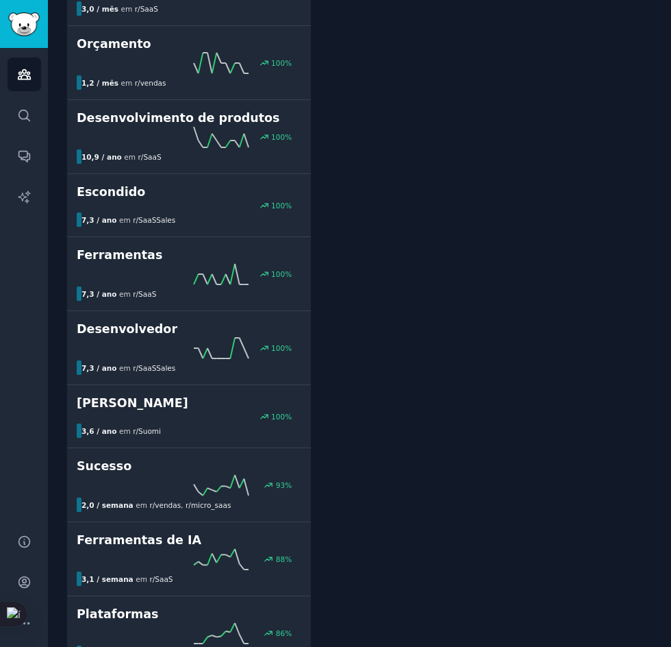
drag, startPoint x: 503, startPoint y: 399, endPoint x: 492, endPoint y: 416, distance: 21.3
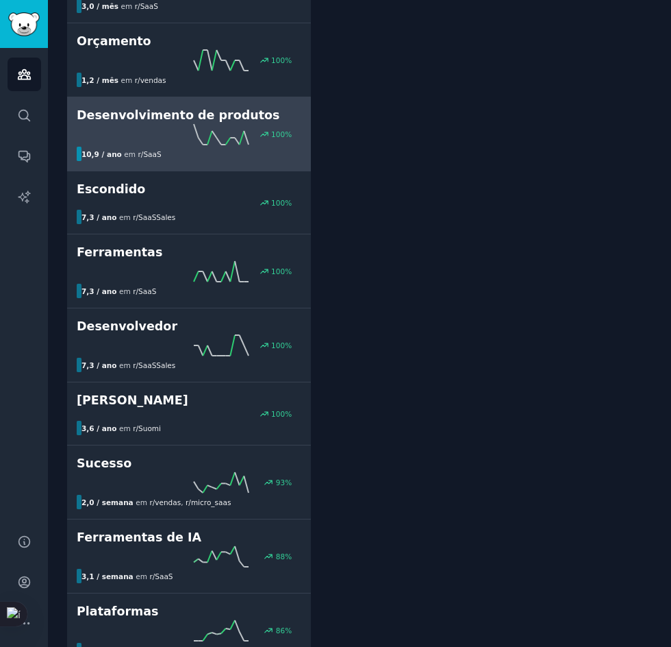
click at [260, 140] on div "100 %" at bounding box center [189, 134] width 225 height 21
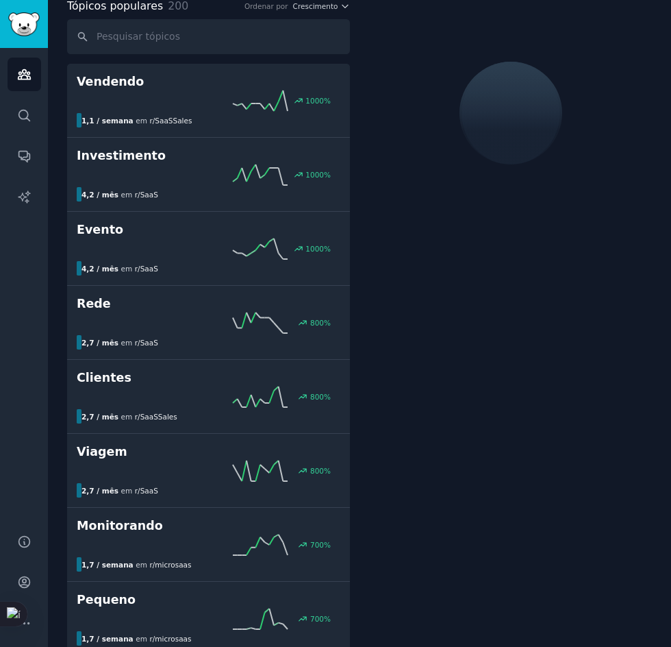
scroll to position [77, 0]
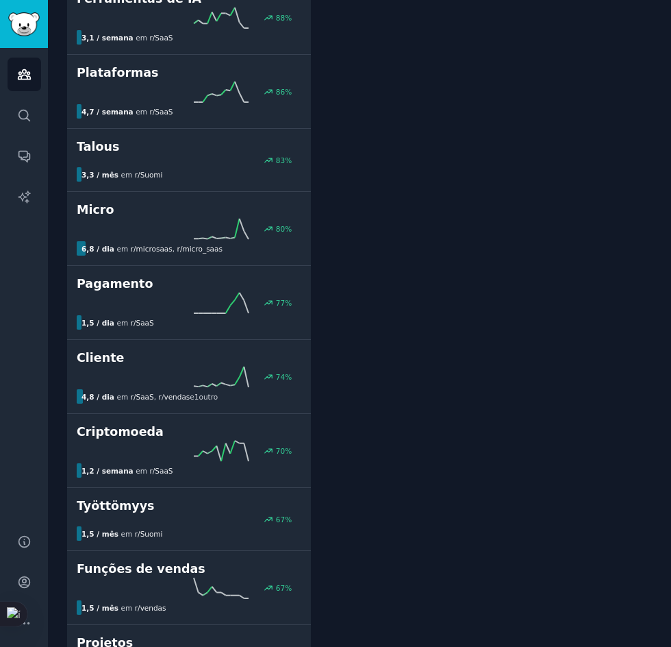
drag, startPoint x: 421, startPoint y: 340, endPoint x: 388, endPoint y: 303, distance: 50.0
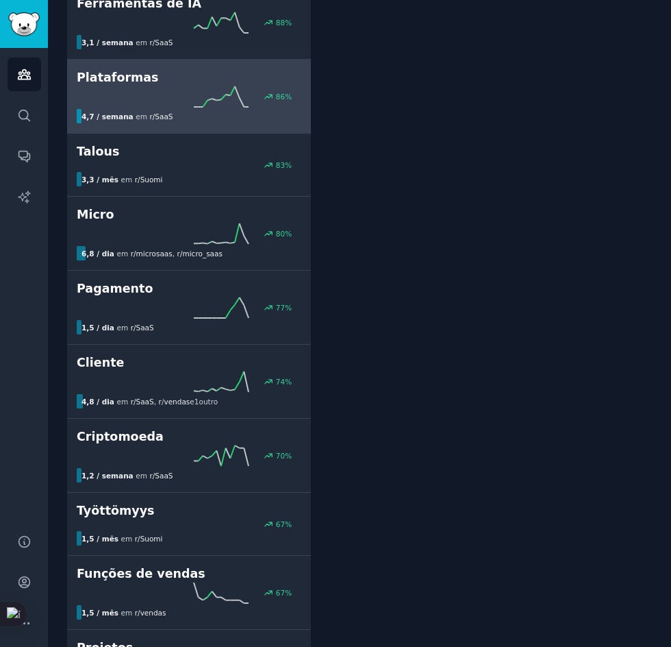
click at [264, 95] on div "86 %" at bounding box center [189, 96] width 225 height 21
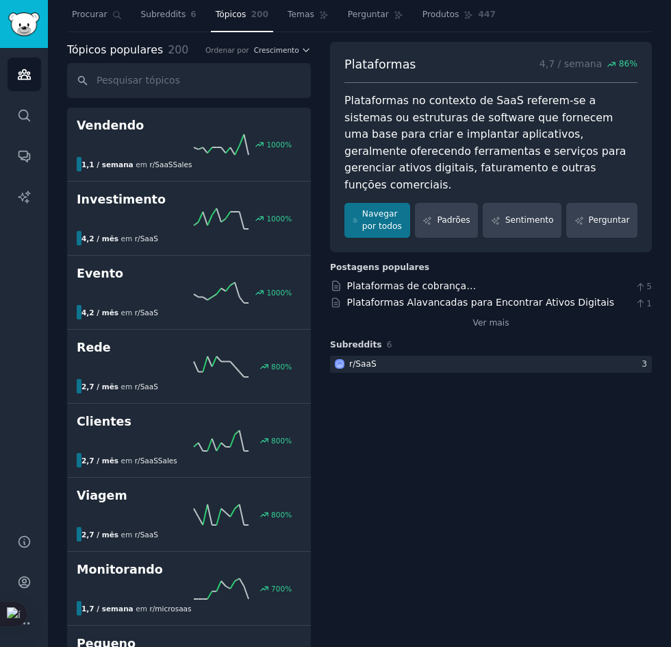
scroll to position [19, 0]
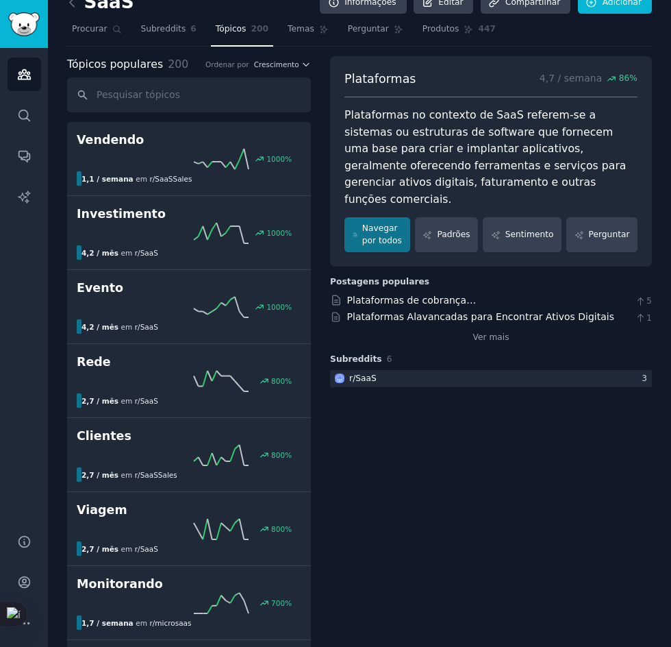
drag, startPoint x: 460, startPoint y: 439, endPoint x: 458, endPoint y: 408, distance: 31.6
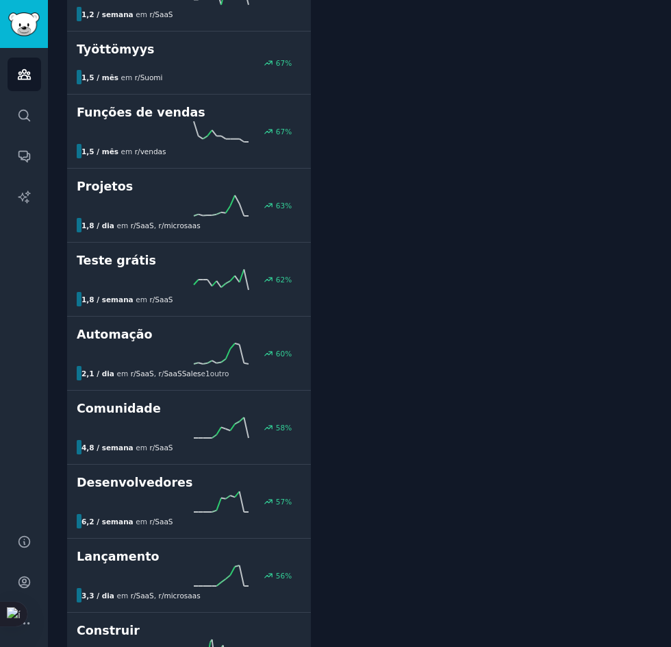
scroll to position [4138, 0]
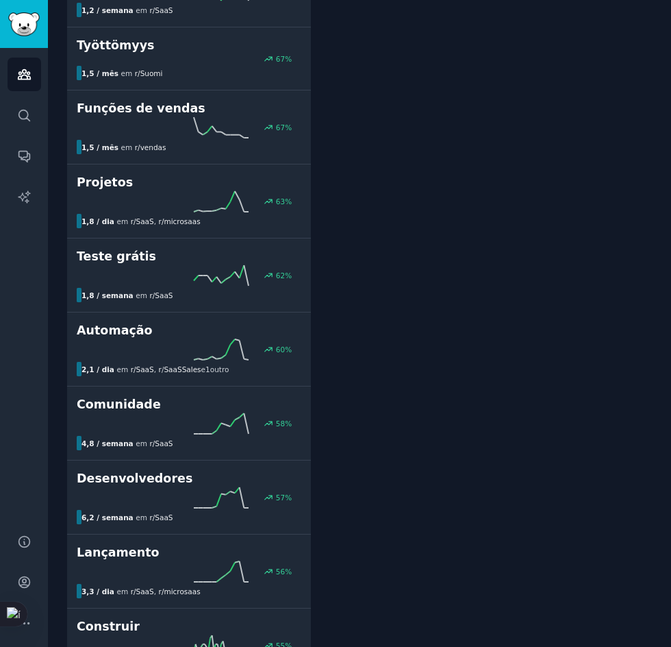
drag, startPoint x: 338, startPoint y: 401, endPoint x: 353, endPoint y: 401, distance: 14.4
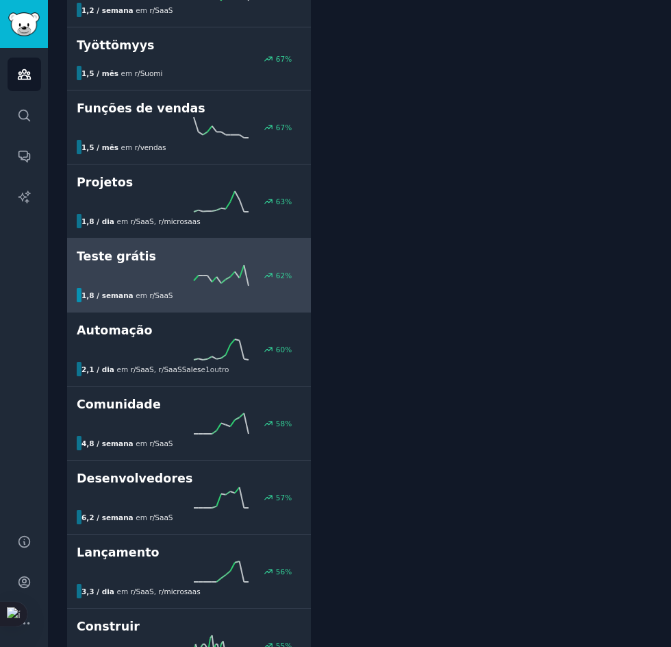
click at [234, 276] on icon at bounding box center [221, 275] width 55 height 21
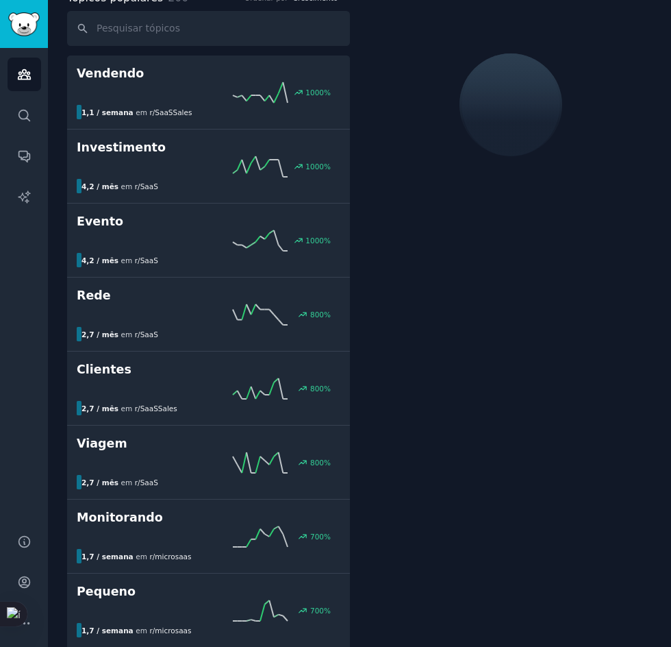
scroll to position [77, 0]
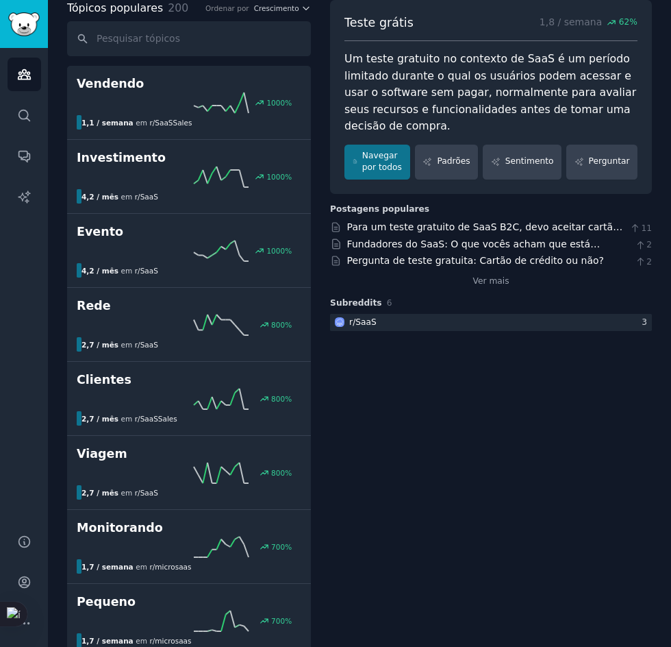
click at [483, 71] on font "Um teste gratuito no contexto de SaaS é um período limitado durante o qual os u…" at bounding box center [492, 92] width 295 height 80
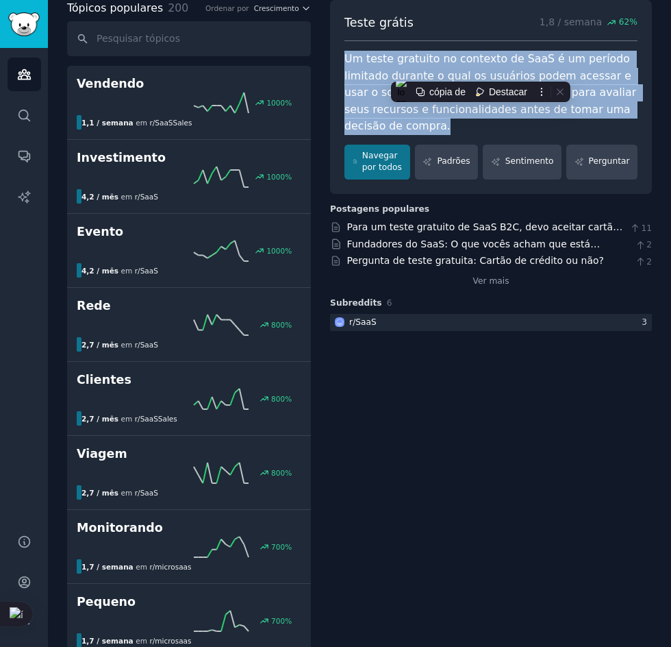
click at [483, 71] on font "Um teste gratuito no contexto de SaaS é um período limitado durante o qual os u…" at bounding box center [492, 92] width 295 height 80
copy div "Um teste gratuito no contexto de SaaS é um período limitado durante o qual os u…"
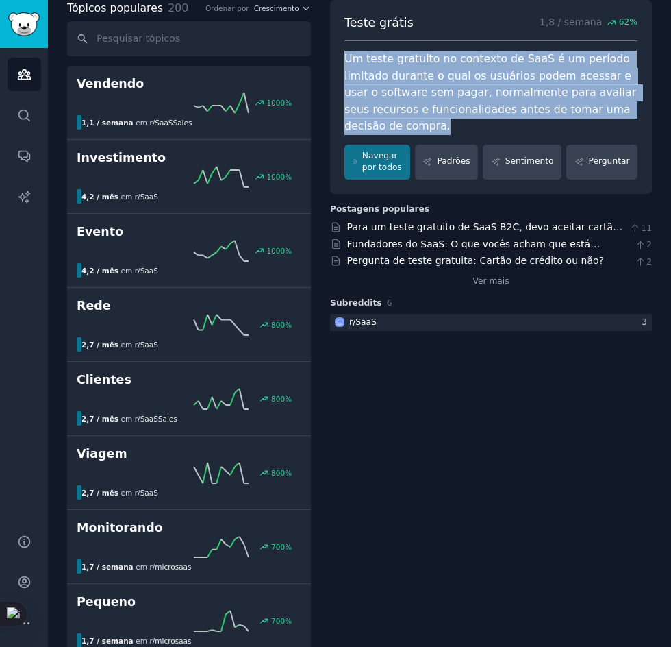
drag, startPoint x: 286, startPoint y: 433, endPoint x: 526, endPoint y: 434, distance: 239.8
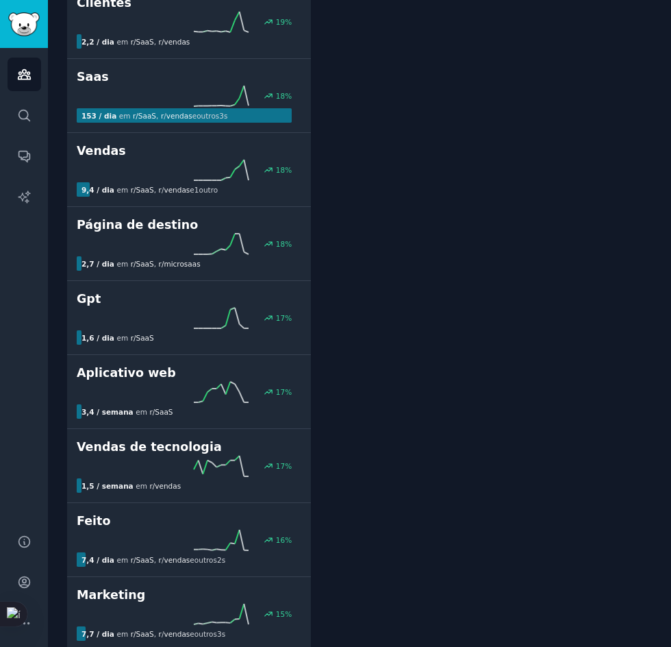
scroll to position [8337, 0]
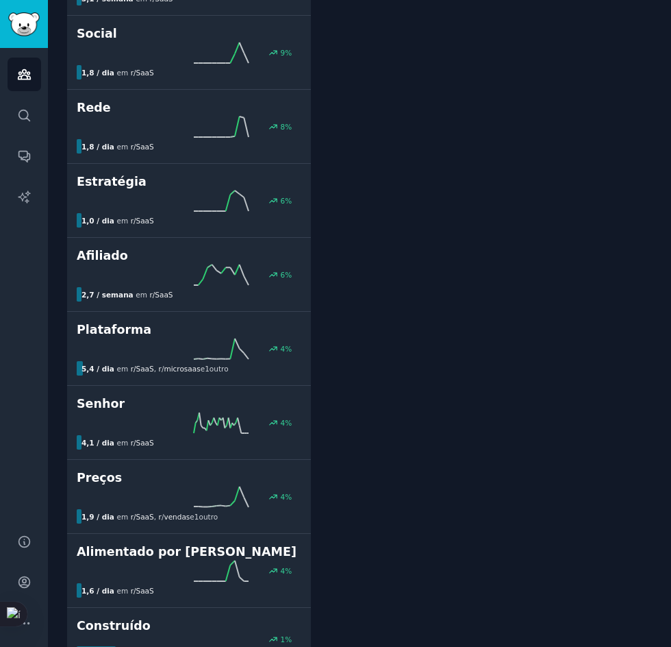
drag, startPoint x: 592, startPoint y: 499, endPoint x: 348, endPoint y: 504, distance: 243.9
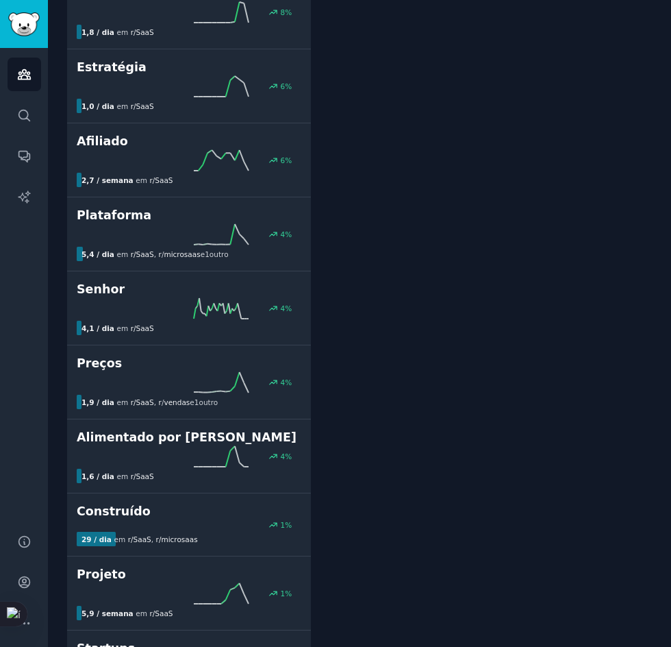
scroll to position [9599, 0]
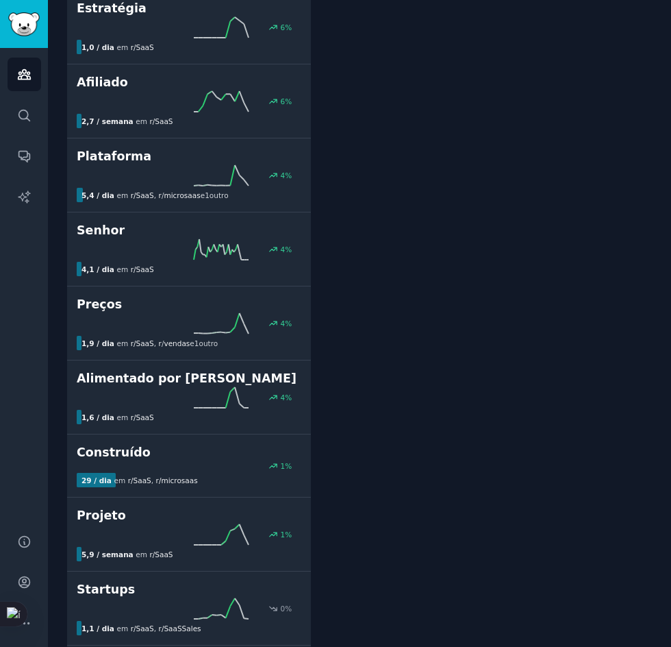
drag, startPoint x: 362, startPoint y: 385, endPoint x: 358, endPoint y: 445, distance: 59.7
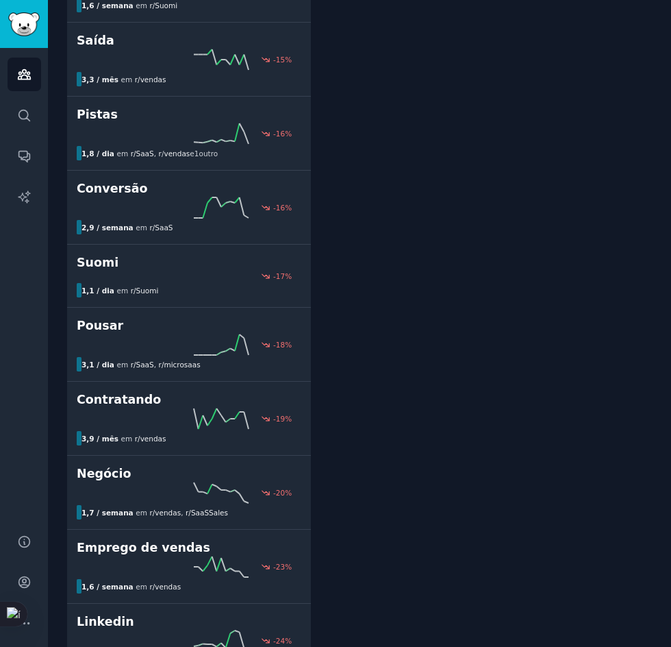
drag, startPoint x: 399, startPoint y: 431, endPoint x: 376, endPoint y: 485, distance: 58.6
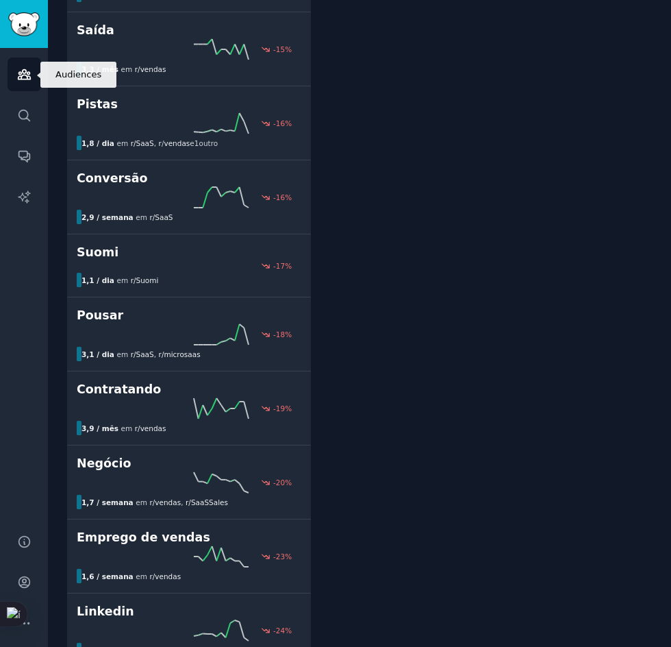
click at [28, 79] on icon "Barra lateral" at bounding box center [24, 75] width 12 height 10
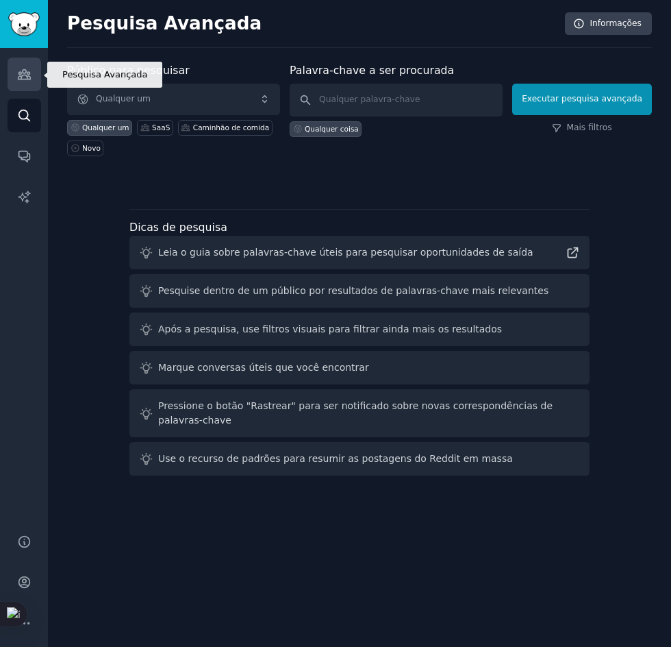
click at [25, 79] on icon "Barra lateral" at bounding box center [24, 75] width 12 height 10
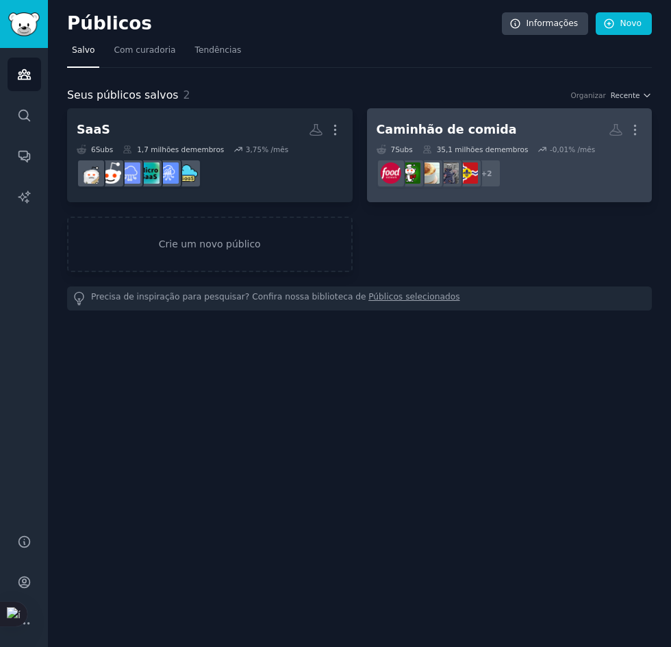
click at [569, 151] on font "% /mês" at bounding box center [582, 149] width 27 height 8
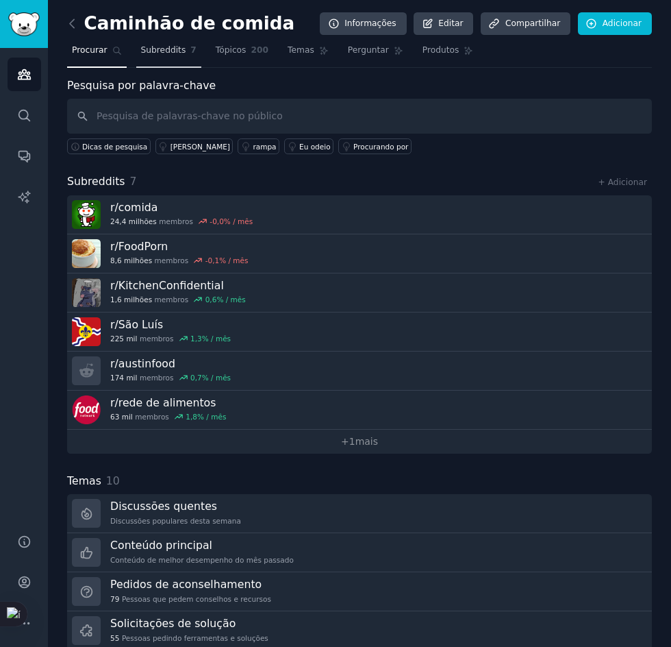
click at [175, 53] on font "Subreddits" at bounding box center [163, 50] width 45 height 10
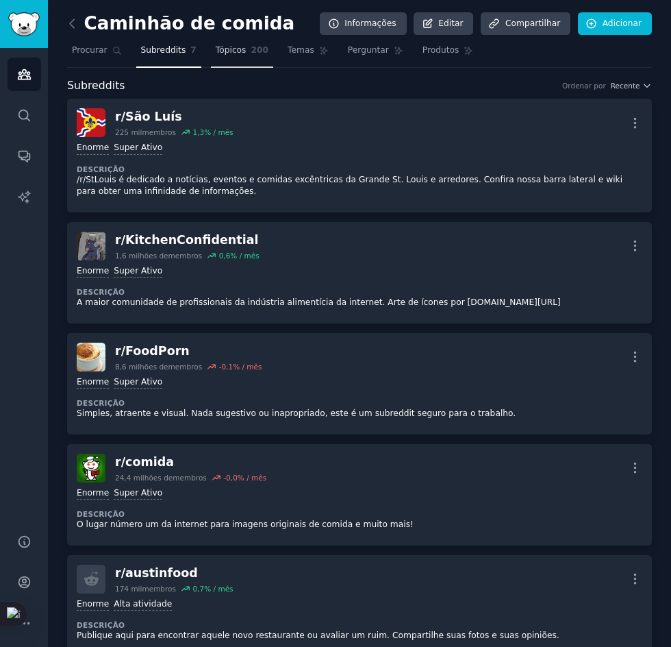
click at [216, 52] on font "Tópicos" at bounding box center [231, 50] width 31 height 10
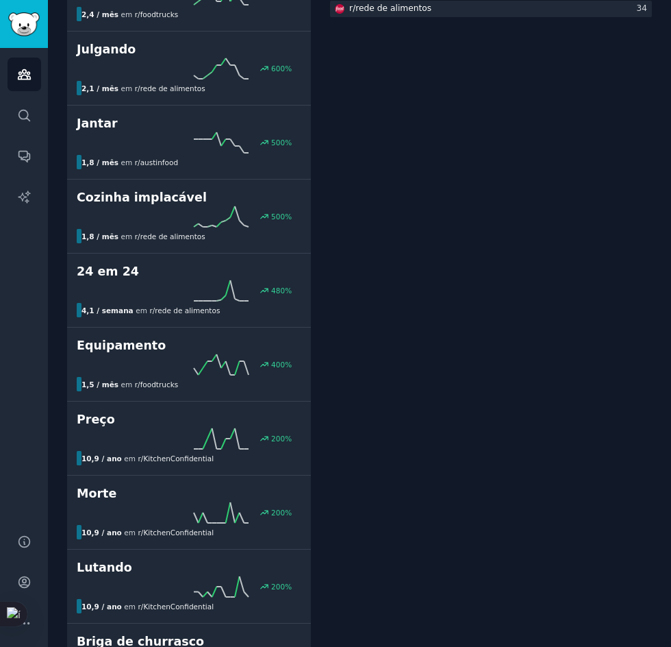
scroll to position [428, 0]
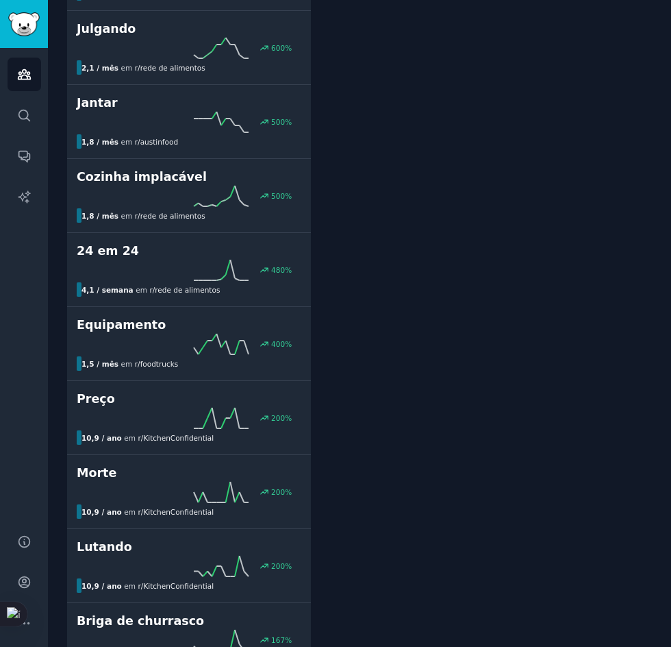
drag, startPoint x: 364, startPoint y: 472, endPoint x: 362, endPoint y: 502, distance: 30.2
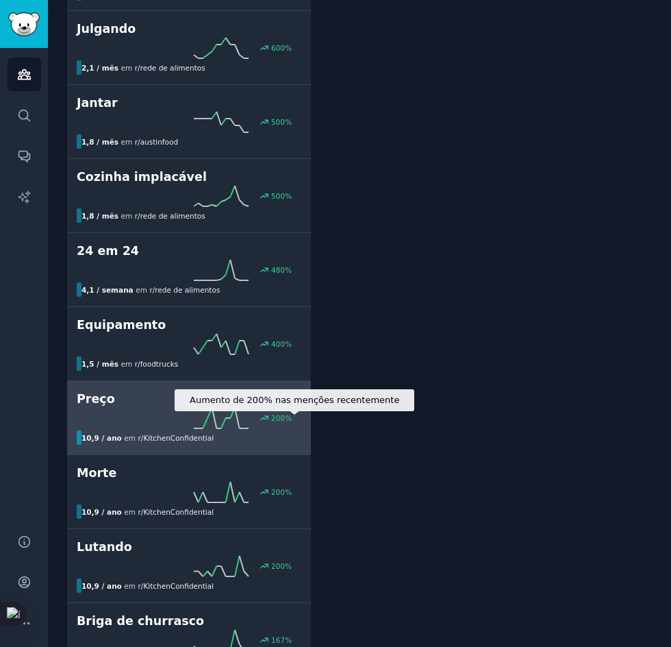
click at [269, 417] on icon at bounding box center [265, 418] width 10 height 10
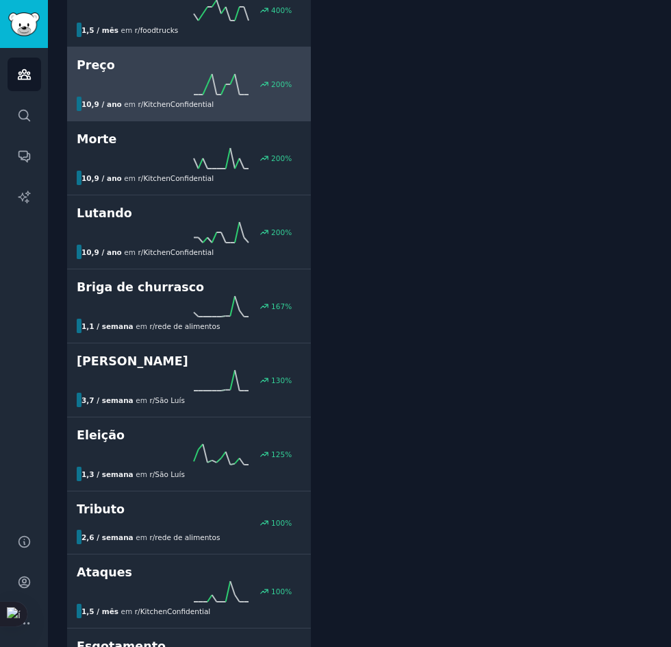
scroll to position [762, 0]
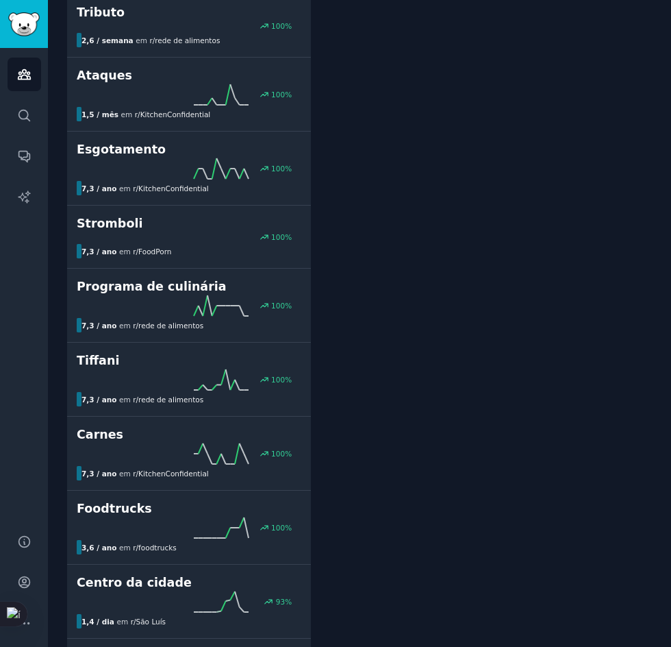
drag, startPoint x: 427, startPoint y: 523, endPoint x: 375, endPoint y: 551, distance: 59.2
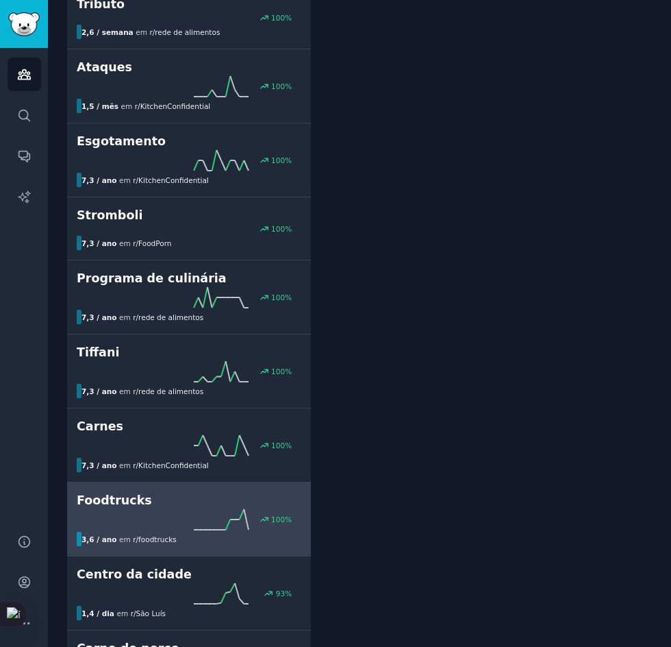
click at [129, 525] on div "100 %" at bounding box center [189, 519] width 225 height 21
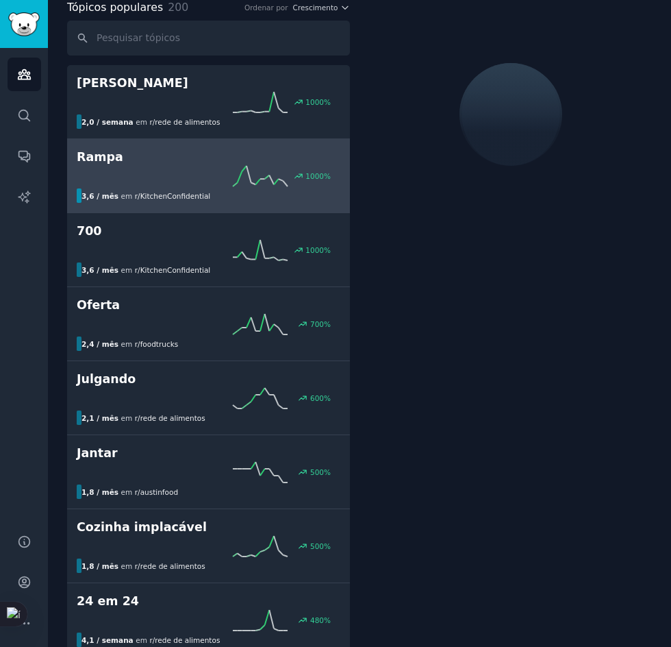
scroll to position [77, 0]
